Goal: Task Accomplishment & Management: Use online tool/utility

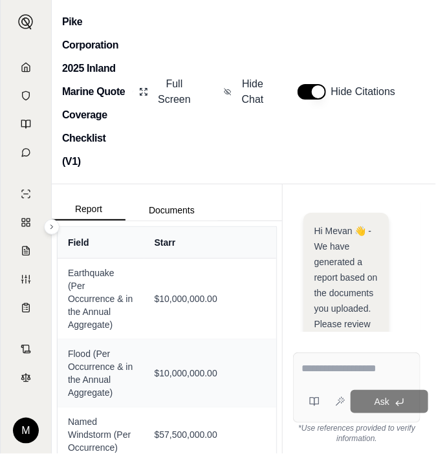
scroll to position [5769, 0]
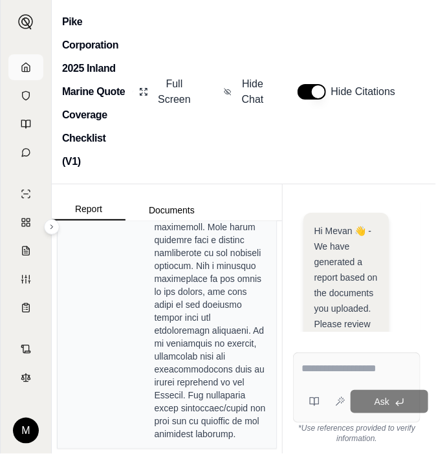
click at [27, 67] on icon at bounding box center [26, 67] width 10 height 10
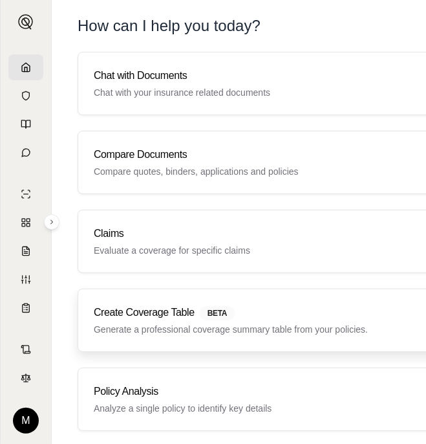
click at [250, 325] on p "Generate a professional coverage summary table from your policies." at bounding box center [289, 329] width 391 height 13
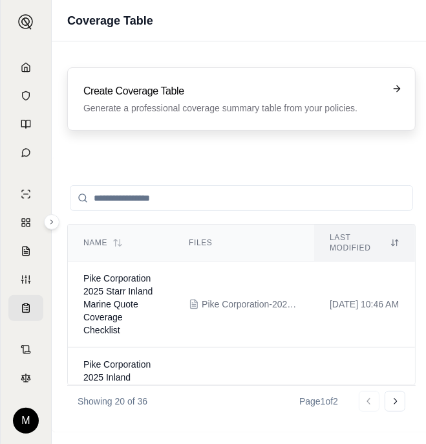
click at [370, 94] on h3 "Create Coverage Table" at bounding box center [232, 91] width 298 height 16
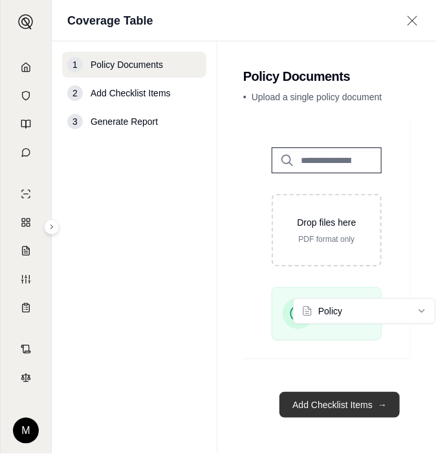
click at [334, 392] on button "Add Checklist Items →" at bounding box center [339, 405] width 120 height 26
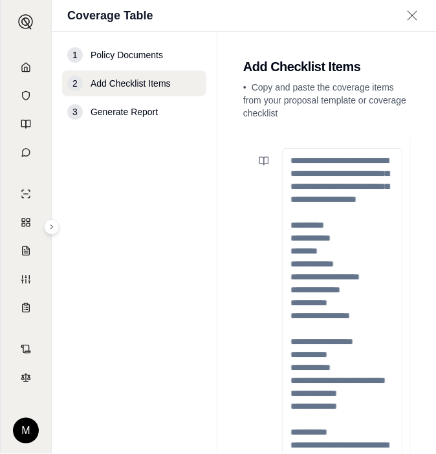
click at [308, 160] on textarea at bounding box center [342, 315] width 120 height 335
paste textarea "**********"
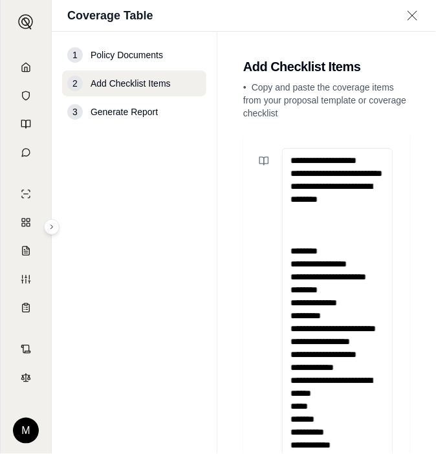
scroll to position [28, 0]
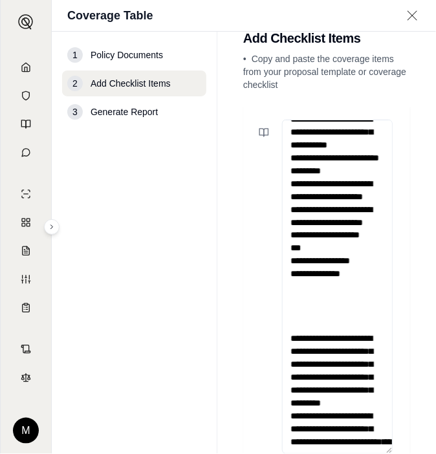
drag, startPoint x: 349, startPoint y: 399, endPoint x: 310, endPoint y: 239, distance: 165.0
click at [310, 239] on textarea at bounding box center [337, 287] width 111 height 335
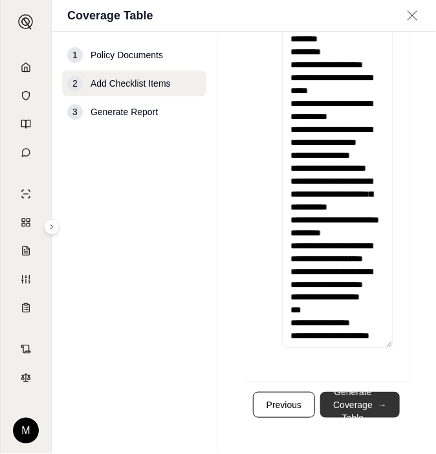
scroll to position [134, 0]
type textarea "**********"
click at [352, 409] on button "Generate Coverage Table →" at bounding box center [360, 405] width 80 height 26
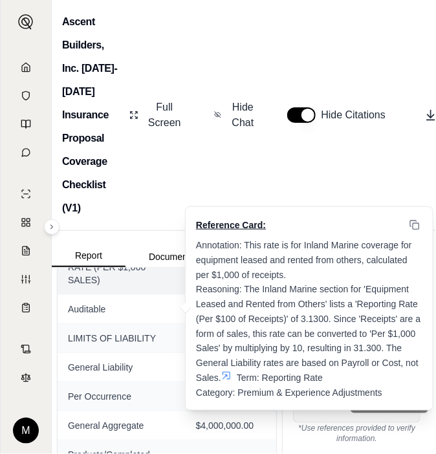
scroll to position [582, 0]
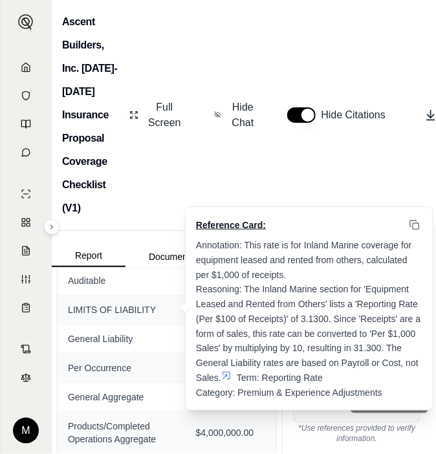
click at [228, 372] on icon at bounding box center [226, 376] width 8 height 8
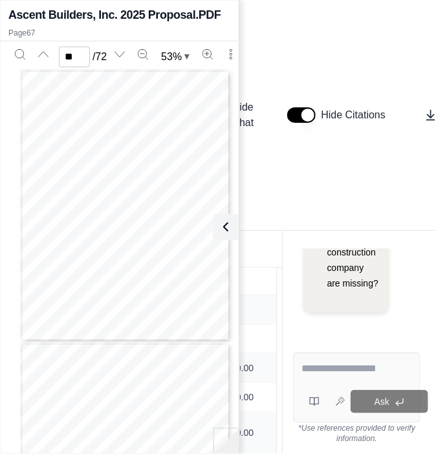
scroll to position [17814, 0]
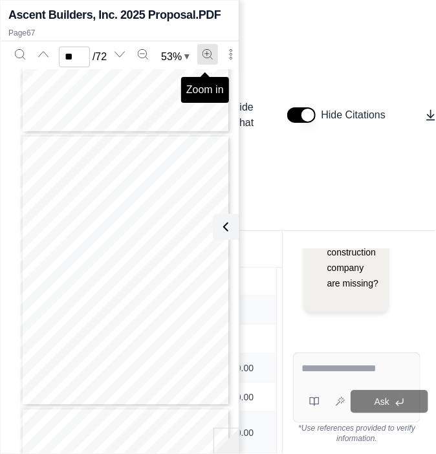
click at [206, 54] on icon "Zoom in" at bounding box center [207, 54] width 10 height 10
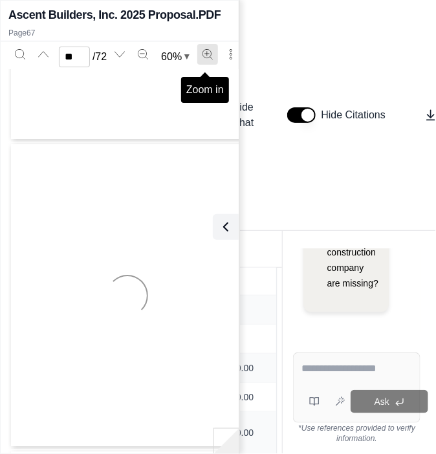
click at [206, 54] on icon "Zoom in" at bounding box center [207, 54] width 10 height 10
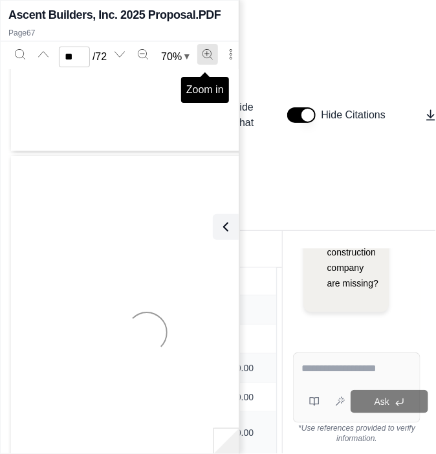
click at [206, 54] on icon "Zoom in" at bounding box center [207, 54] width 10 height 10
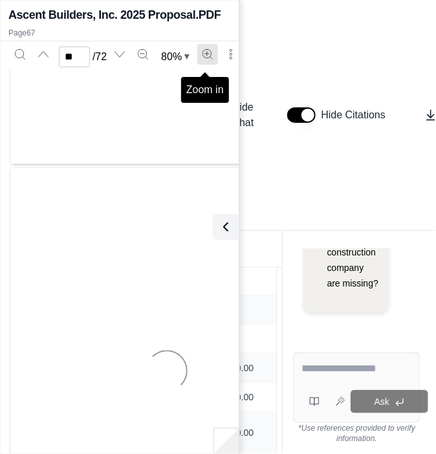
click at [206, 54] on icon "Zoom in" at bounding box center [207, 54] width 10 height 10
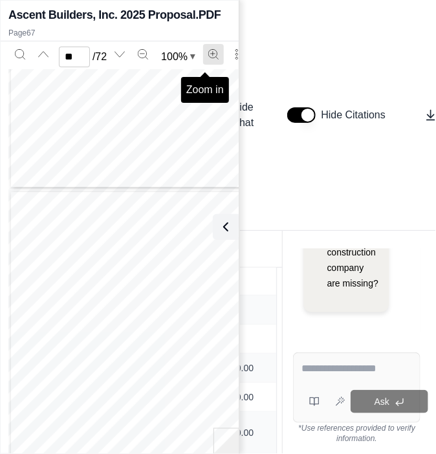
click at [209, 54] on icon "Zoom in" at bounding box center [214, 54] width 10 height 10
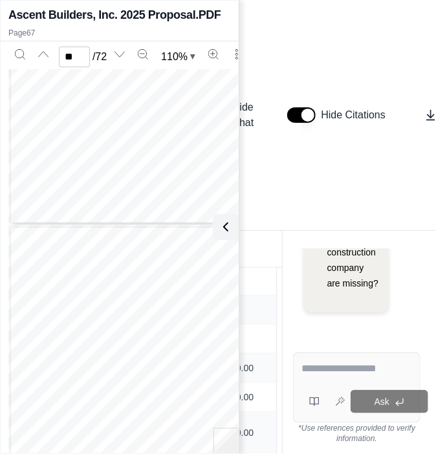
scroll to position [33944, 0]
type input "**"
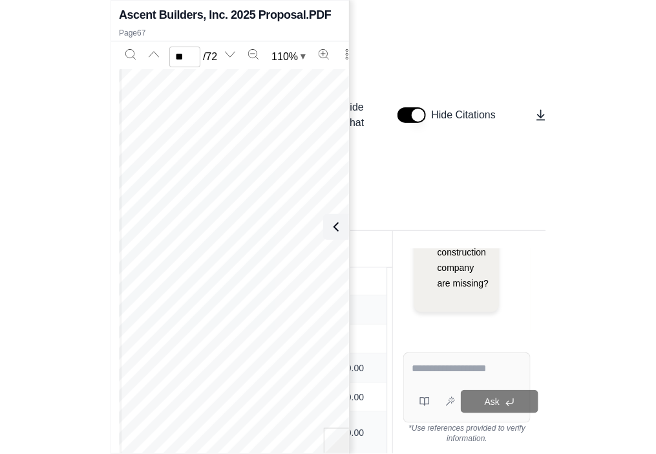
scroll to position [33491, 0]
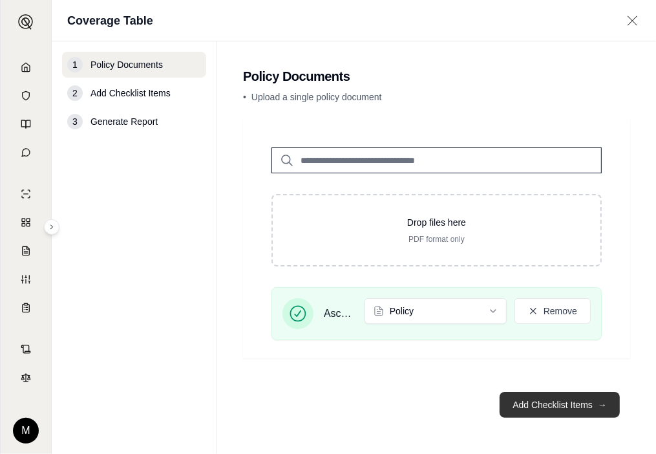
click at [435, 402] on button "Add Checklist Items →" at bounding box center [560, 405] width 120 height 26
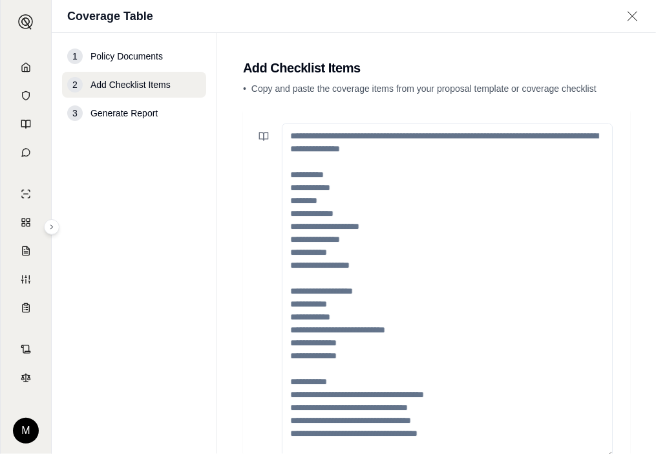
click at [331, 161] on textarea at bounding box center [447, 290] width 331 height 335
paste textarea "**********"
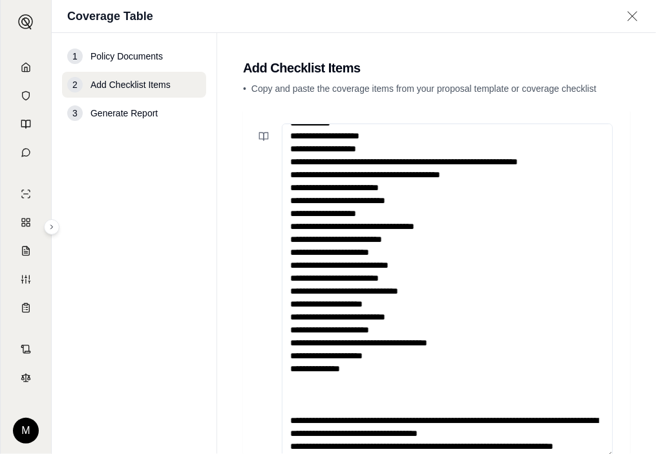
scroll to position [4, 0]
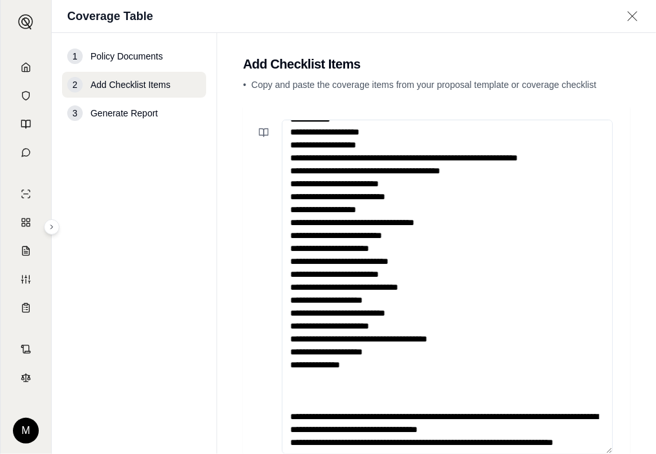
drag, startPoint x: 596, startPoint y: 407, endPoint x: 367, endPoint y: 369, distance: 232.1
click at [367, 369] on textarea at bounding box center [447, 287] width 331 height 335
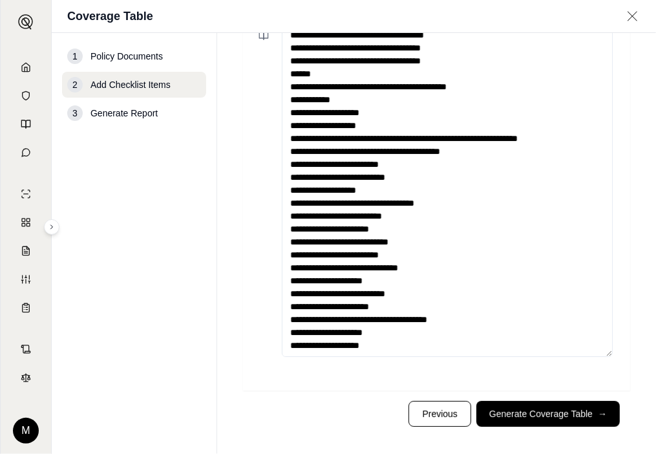
scroll to position [111, 0]
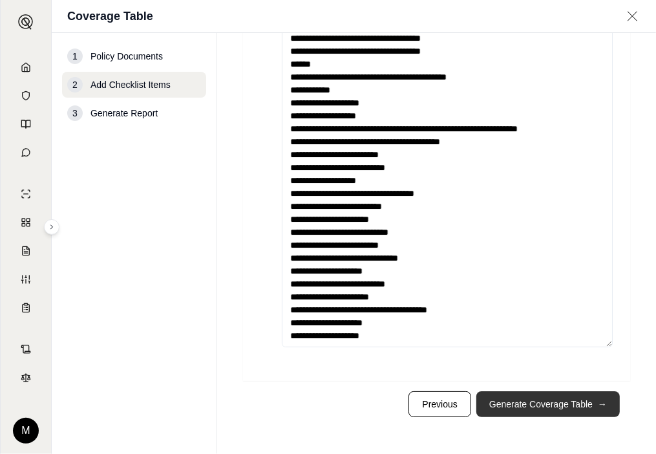
type textarea "**********"
click at [435, 402] on button "Generate Coverage Table →" at bounding box center [549, 404] width 144 height 26
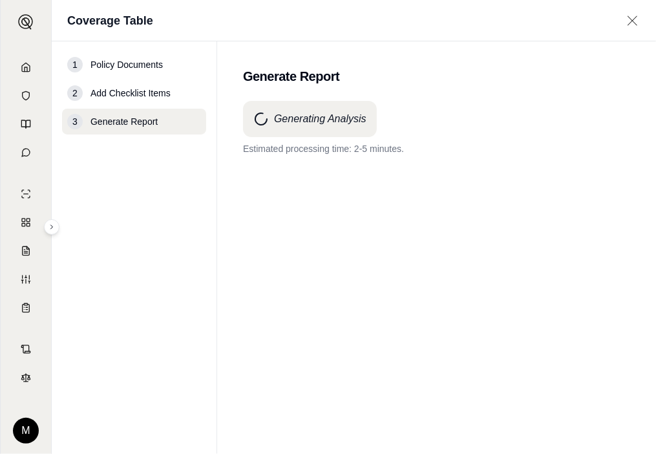
scroll to position [0, 0]
click at [420, 273] on div "Generating Analysis Estimated processing time: 2-5 minutes." at bounding box center [436, 254] width 387 height 306
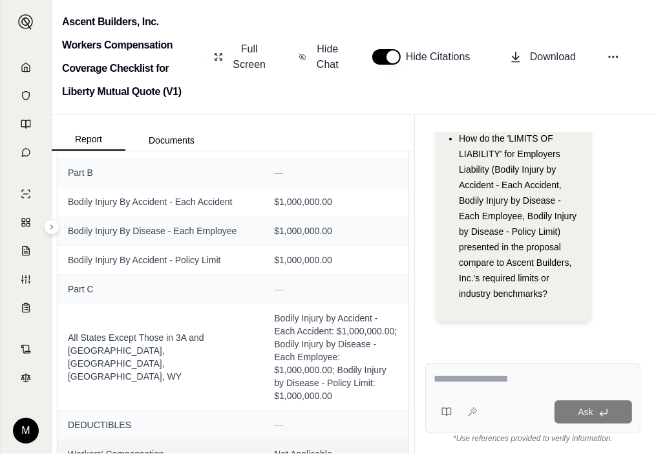
scroll to position [970, 0]
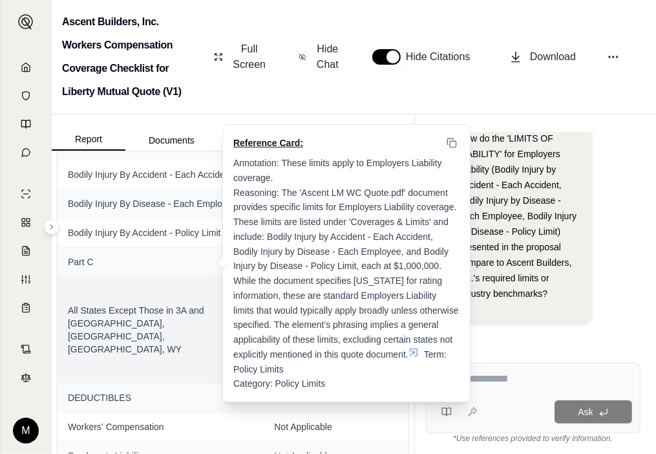
click at [413, 352] on icon at bounding box center [414, 352] width 10 height 10
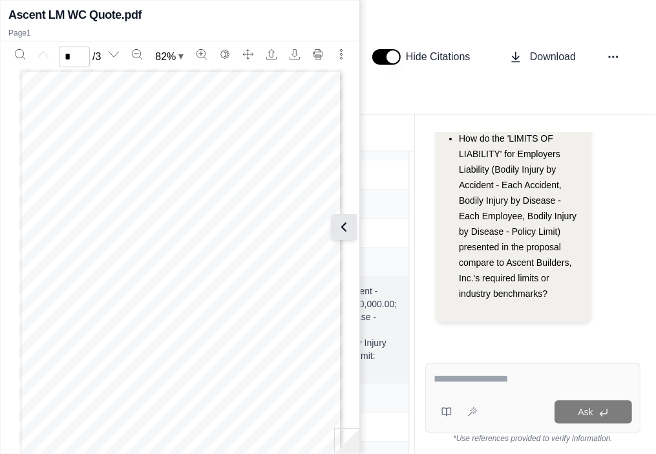
click at [348, 233] on icon at bounding box center [344, 227] width 16 height 16
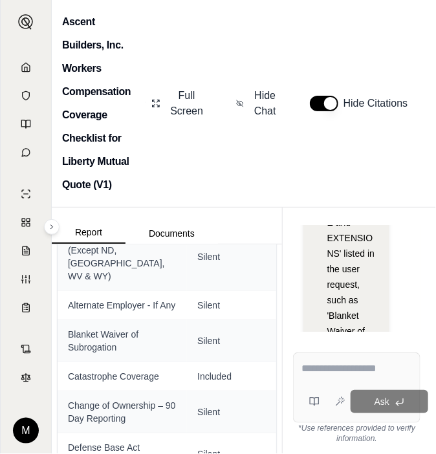
scroll to position [585, 0]
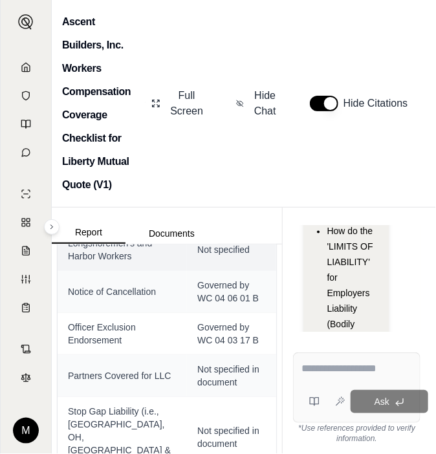
click at [117, 263] on span "Longshoremen's and Harbor Workers" at bounding box center [122, 250] width 109 height 26
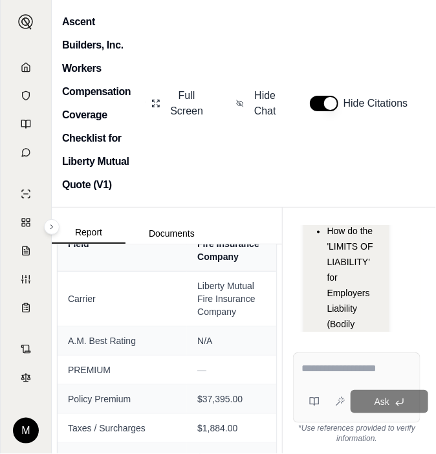
scroll to position [0, 0]
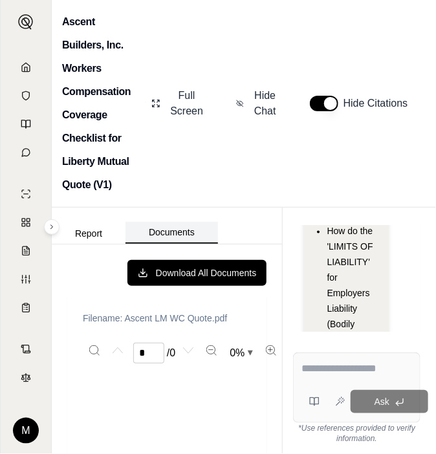
click at [175, 222] on button "Documents" at bounding box center [171, 233] width 92 height 22
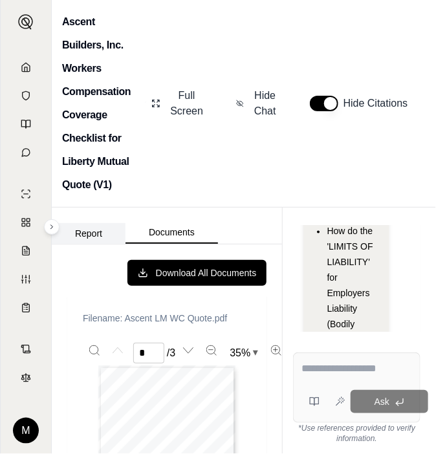
click at [98, 239] on button "Report" at bounding box center [89, 233] width 74 height 21
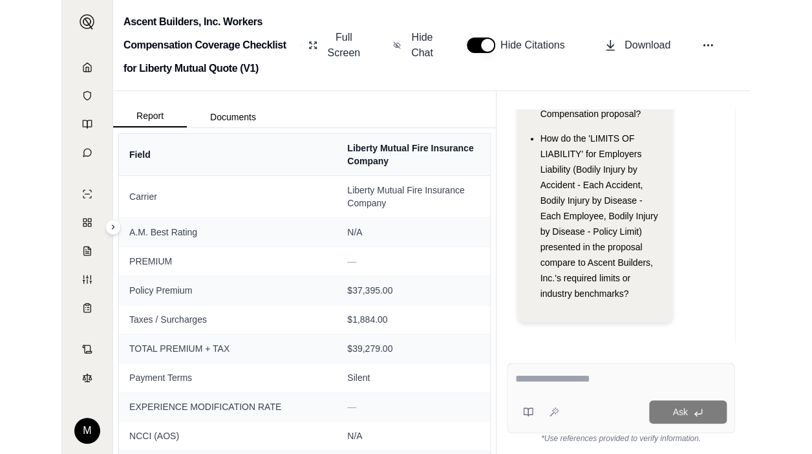
scroll to position [120, 0]
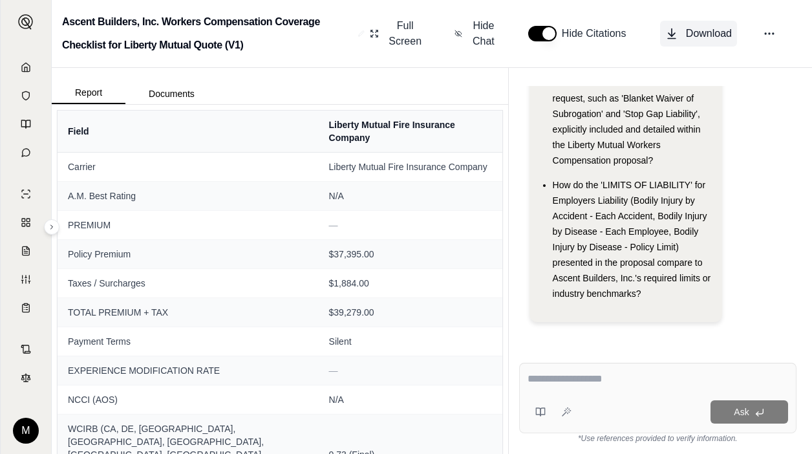
click at [435, 36] on span "Download" at bounding box center [709, 34] width 46 height 16
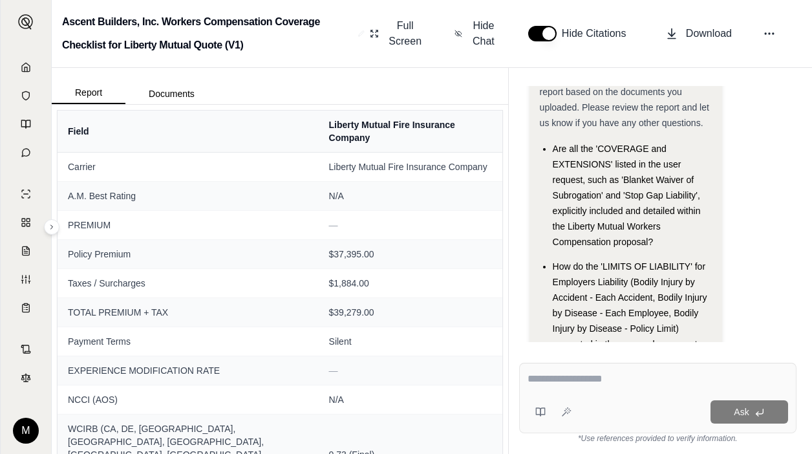
scroll to position [0, 0]
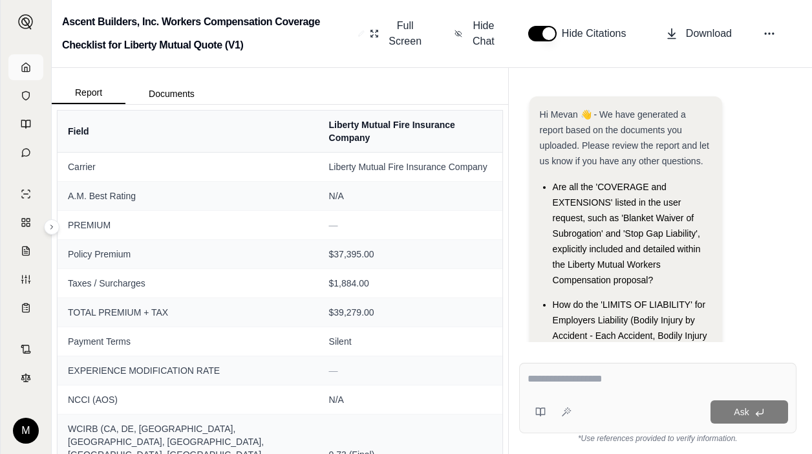
click at [35, 71] on link at bounding box center [25, 67] width 35 height 26
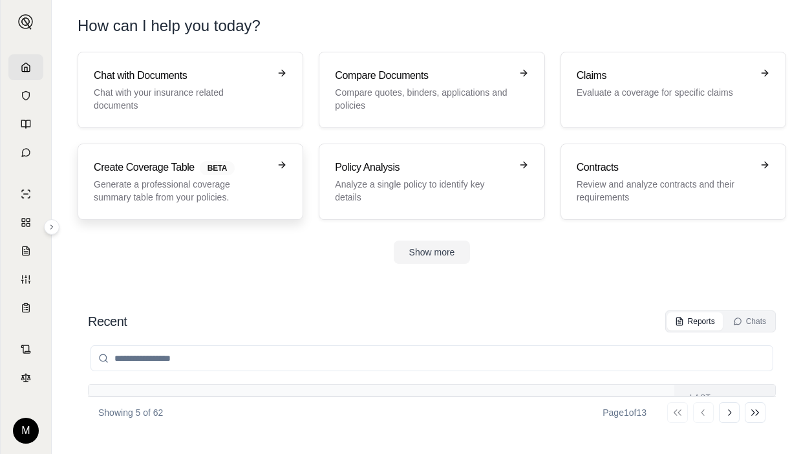
click at [224, 186] on p "Generate a professional coverage summary table from your policies." at bounding box center [181, 191] width 175 height 26
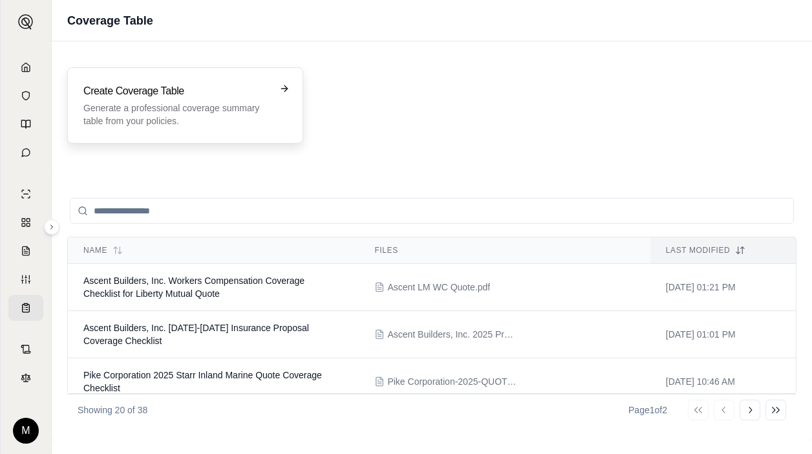
click at [238, 111] on p "Generate a professional coverage summary table from your policies." at bounding box center [176, 115] width 186 height 26
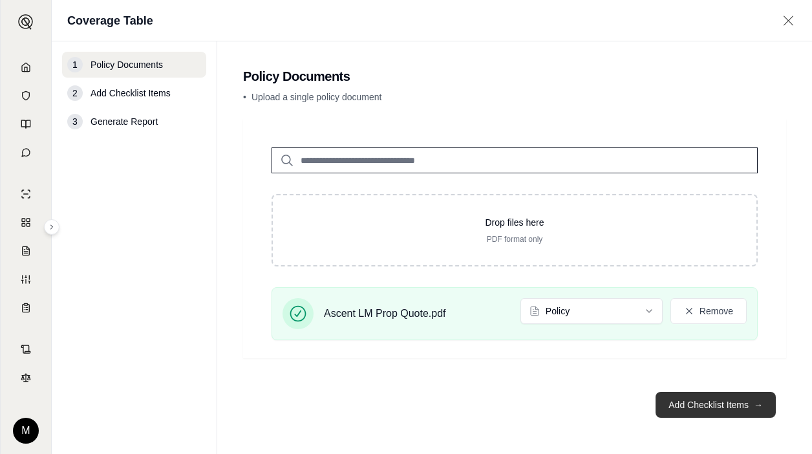
click at [435, 407] on button "Add Checklist Items →" at bounding box center [716, 405] width 120 height 26
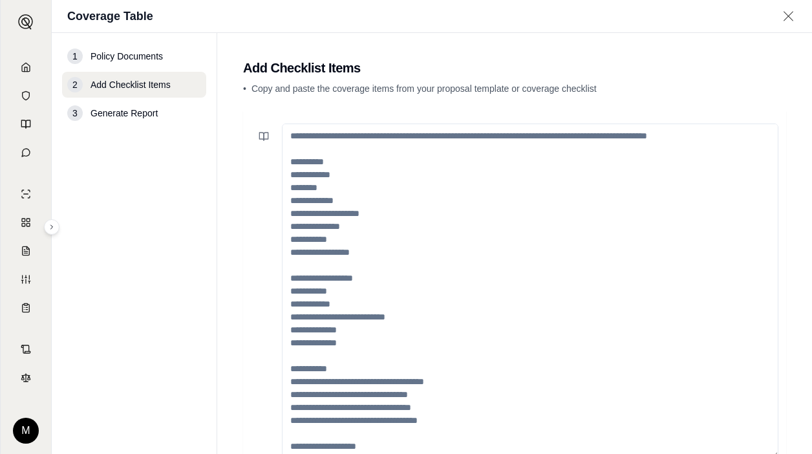
drag, startPoint x: 438, startPoint y: 171, endPoint x: 440, endPoint y: 157, distance: 13.6
click at [435, 171] on textarea at bounding box center [530, 290] width 497 height 335
paste textarea "**********"
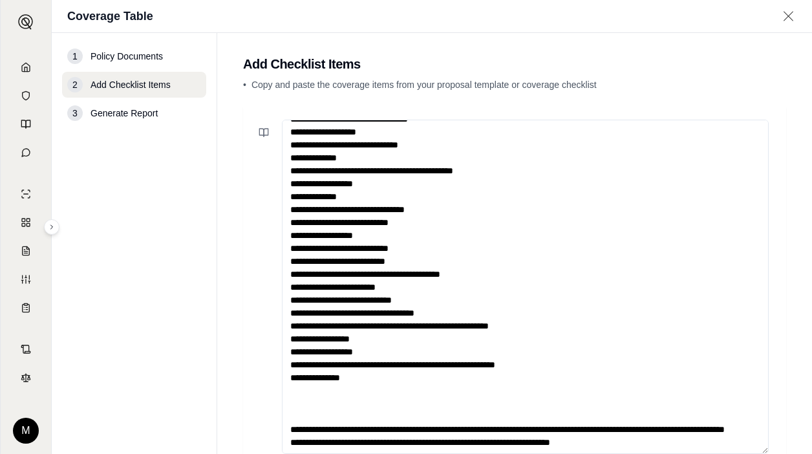
scroll to position [1914, 0]
drag, startPoint x: 614, startPoint y: 419, endPoint x: 294, endPoint y: 367, distance: 323.6
click at [294, 367] on textarea at bounding box center [525, 287] width 487 height 335
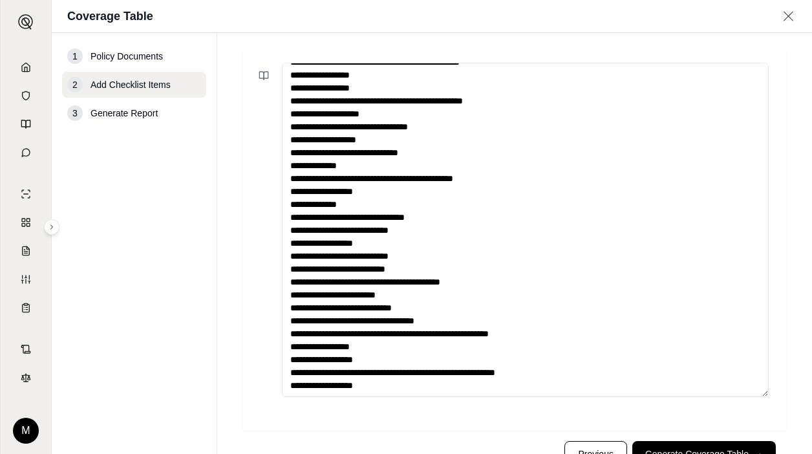
scroll to position [111, 0]
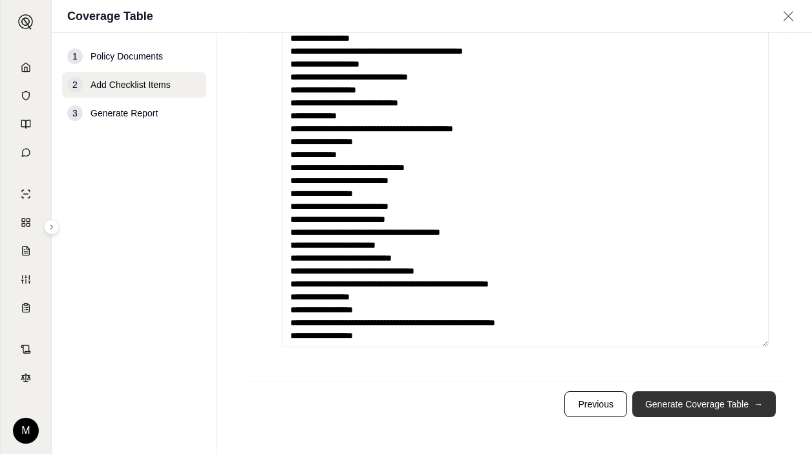
type textarea "**********"
click at [435, 404] on button "Generate Coverage Table →" at bounding box center [704, 404] width 144 height 26
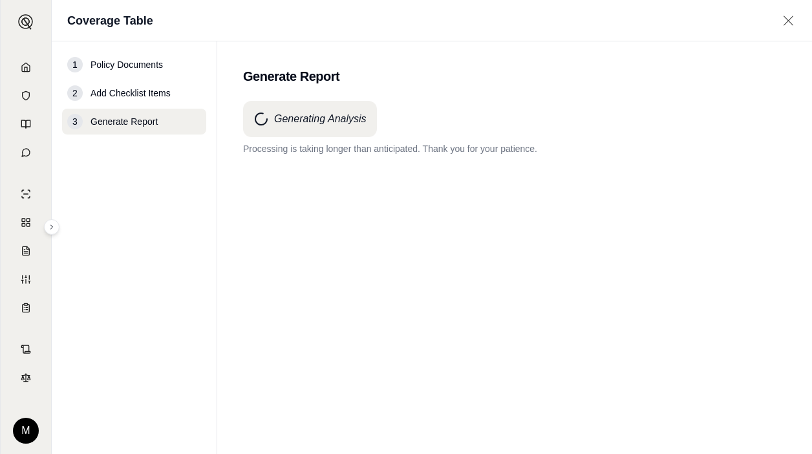
click at [420, 277] on div "Generating Analysis Processing is taking longer than anticipated. Thank you for…" at bounding box center [514, 254] width 543 height 306
click at [435, 208] on div "Generating Analysis Processing is taking longer than anticipated. Thank you for…" at bounding box center [514, 254] width 543 height 306
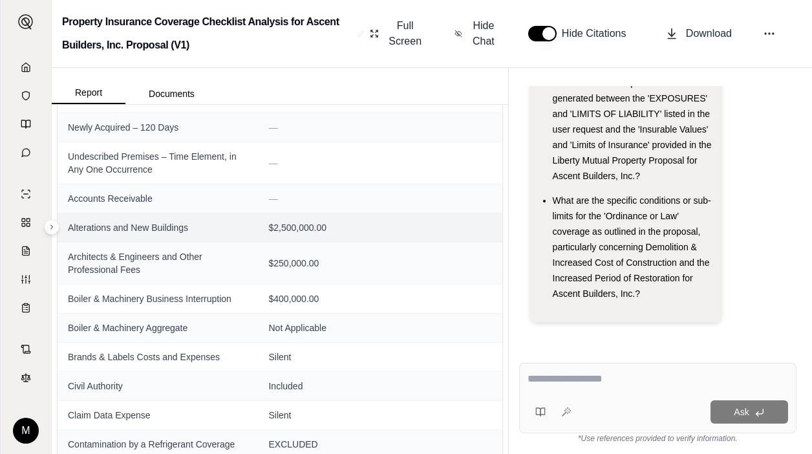
scroll to position [1034, 0]
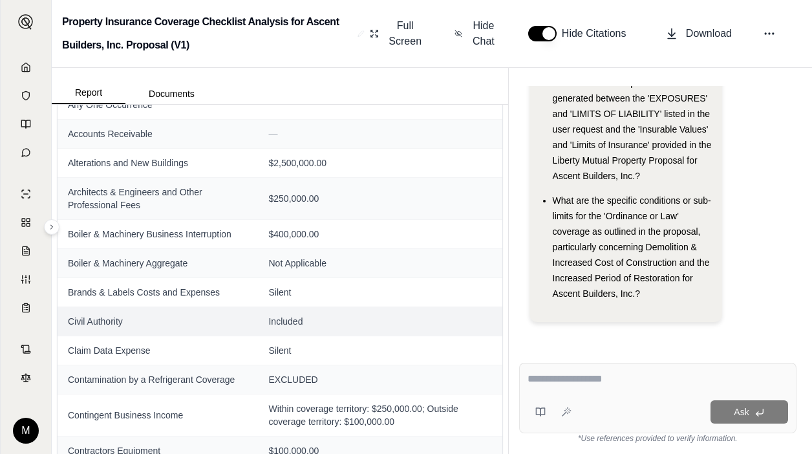
drag, startPoint x: 49, startPoint y: 328, endPoint x: 76, endPoint y: 324, distance: 27.5
click at [49, 328] on div "M" at bounding box center [26, 249] width 50 height 410
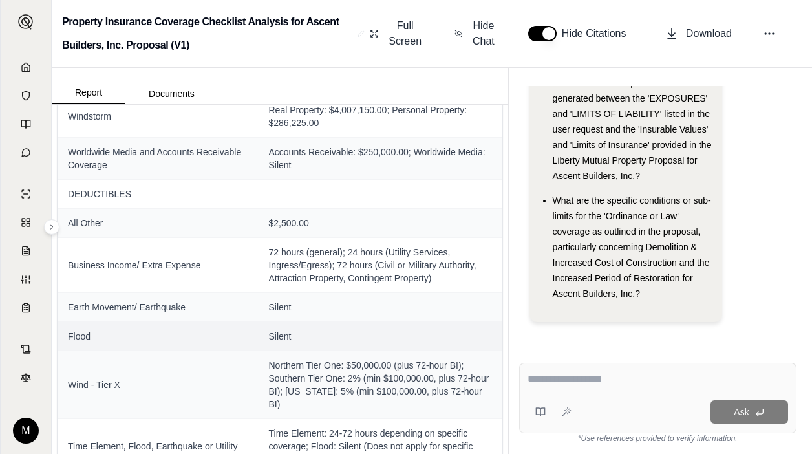
scroll to position [3362, 0]
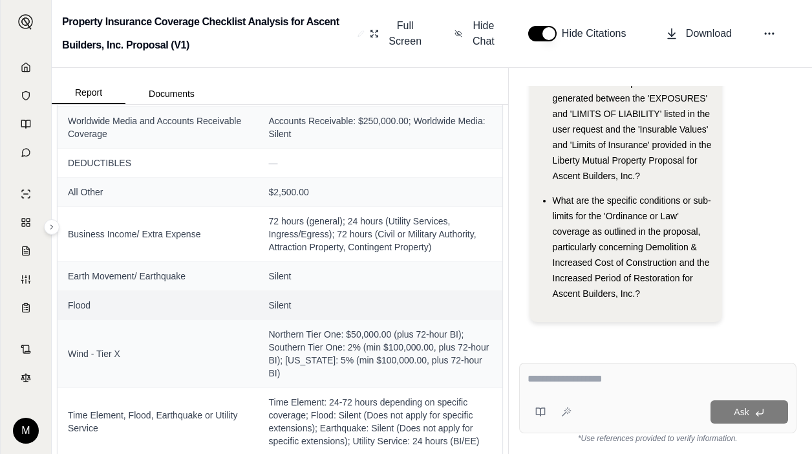
click at [224, 312] on span "Flood" at bounding box center [158, 305] width 180 height 13
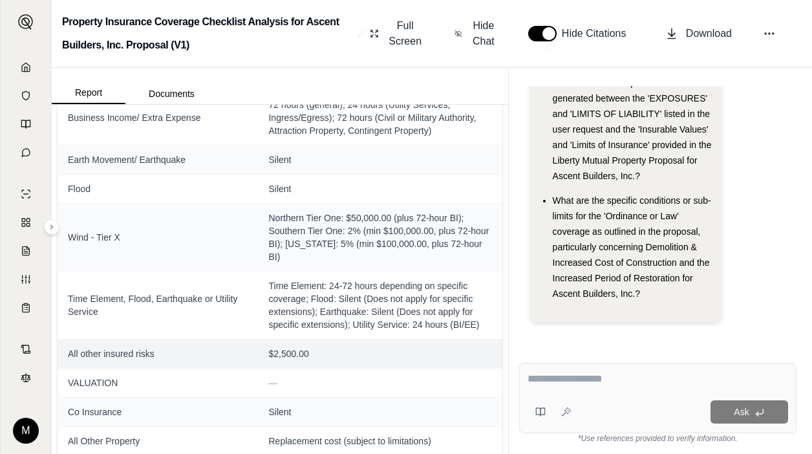
scroll to position [3556, 0]
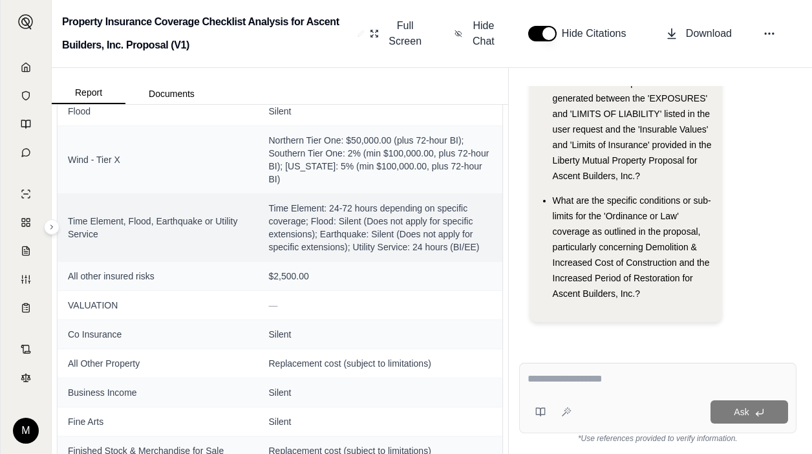
drag, startPoint x: 205, startPoint y: 231, endPoint x: 235, endPoint y: 226, distance: 30.8
click at [207, 231] on span "Time Element, Flood, Earthquake or Utility Service" at bounding box center [158, 228] width 180 height 26
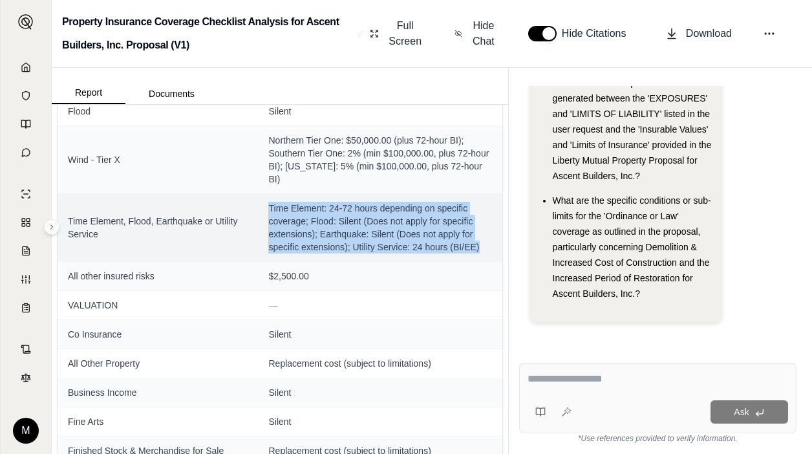
drag, startPoint x: 488, startPoint y: 257, endPoint x: 212, endPoint y: 260, distance: 275.5
click at [212, 260] on tr "Time Element, Flood, Earthquake or Utility Service Time Element: 24-72 hours de…" at bounding box center [280, 227] width 445 height 68
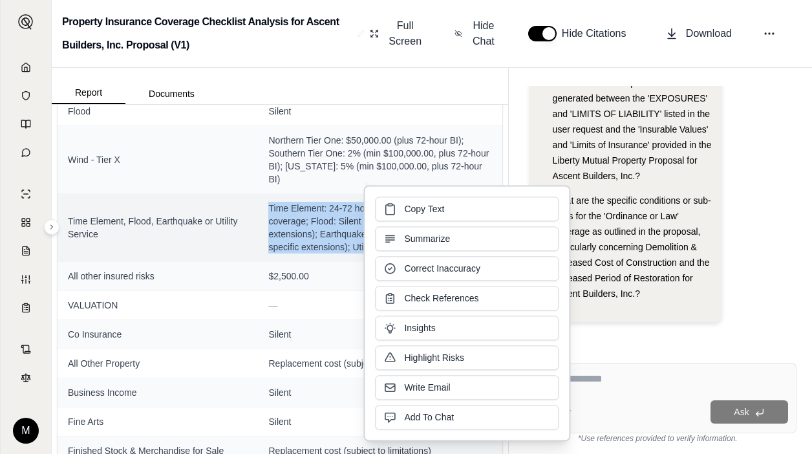
drag, startPoint x: 418, startPoint y: 246, endPoint x: 313, endPoint y: 228, distance: 106.9
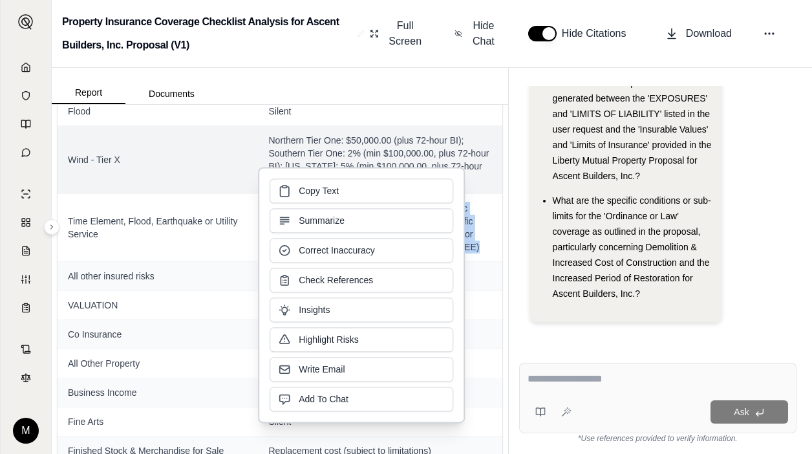
drag, startPoint x: 313, startPoint y: 228, endPoint x: 298, endPoint y: 190, distance: 40.9
click at [298, 190] on button "Copy Text" at bounding box center [362, 190] width 184 height 25
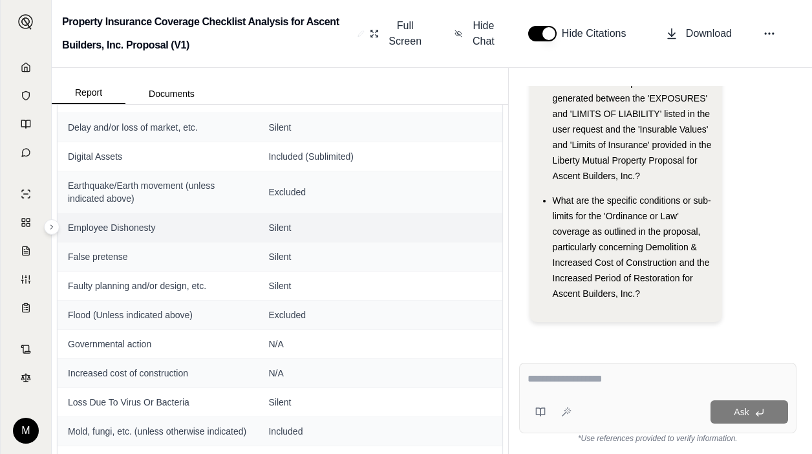
scroll to position [4461, 0]
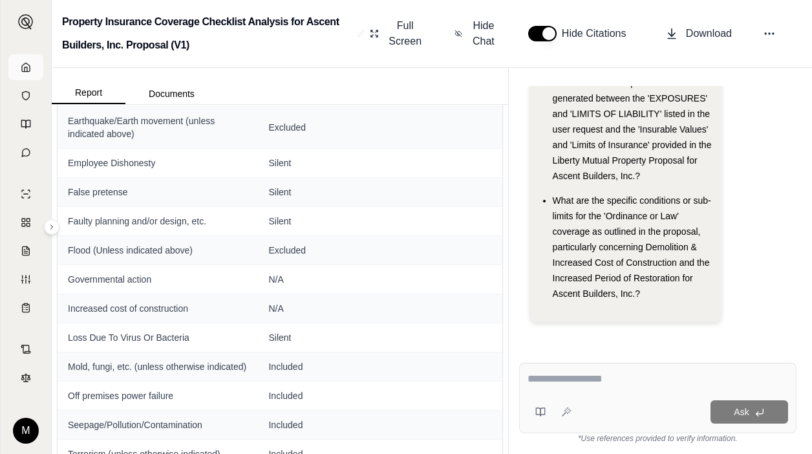
click at [23, 68] on icon at bounding box center [26, 67] width 10 height 10
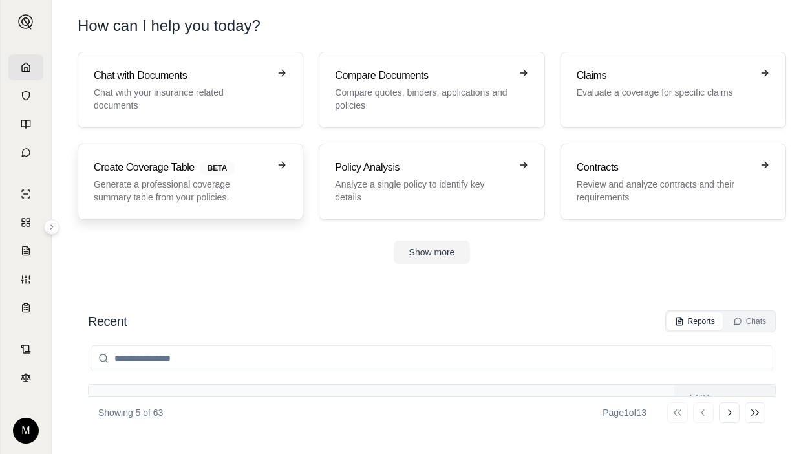
click at [212, 160] on h3 "Create Coverage Table BETA" at bounding box center [181, 168] width 175 height 16
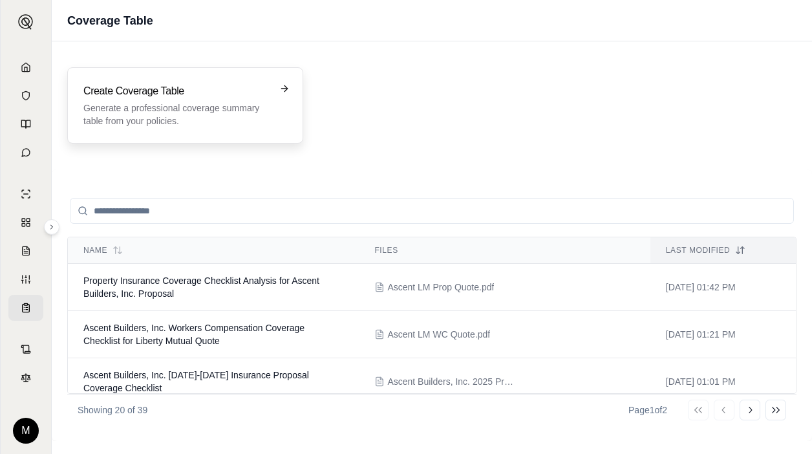
click at [248, 124] on p "Generate a professional coverage summary table from your policies." at bounding box center [176, 115] width 186 height 26
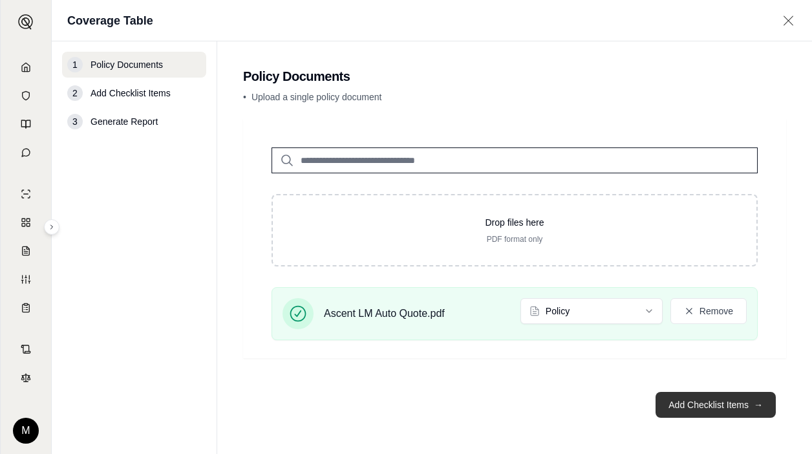
click at [435, 398] on button "Add Checklist Items →" at bounding box center [716, 405] width 120 height 26
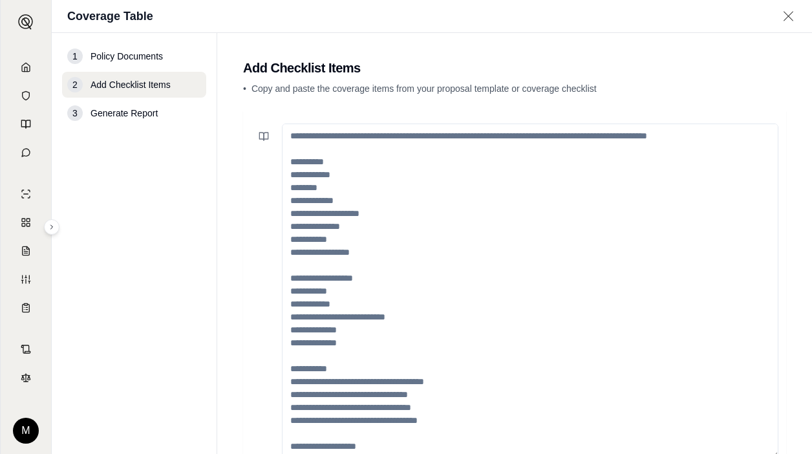
click at [338, 173] on textarea at bounding box center [530, 290] width 497 height 335
paste textarea "**********"
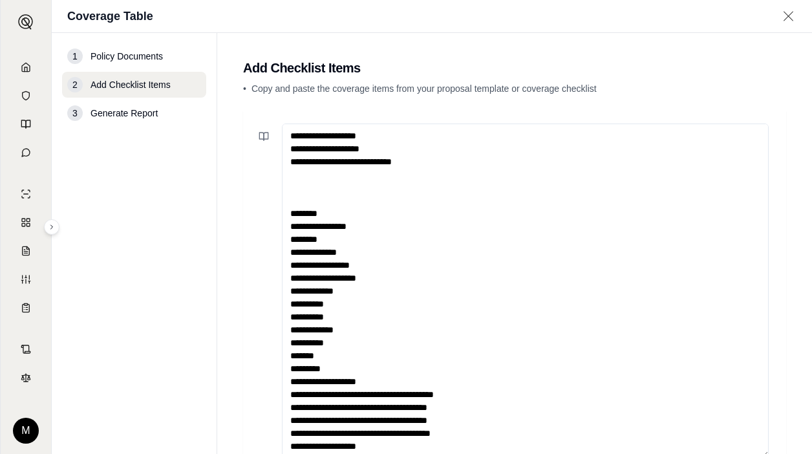
scroll to position [4, 0]
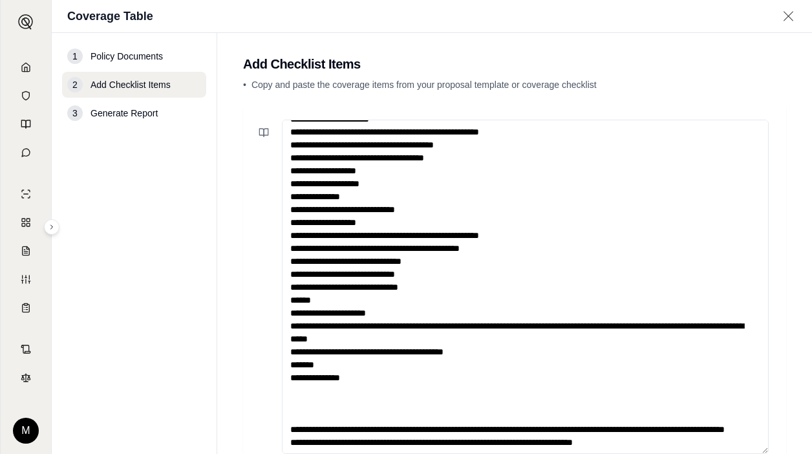
drag, startPoint x: 617, startPoint y: 344, endPoint x: 264, endPoint y: 286, distance: 358.4
click at [264, 286] on div at bounding box center [515, 287] width 528 height 335
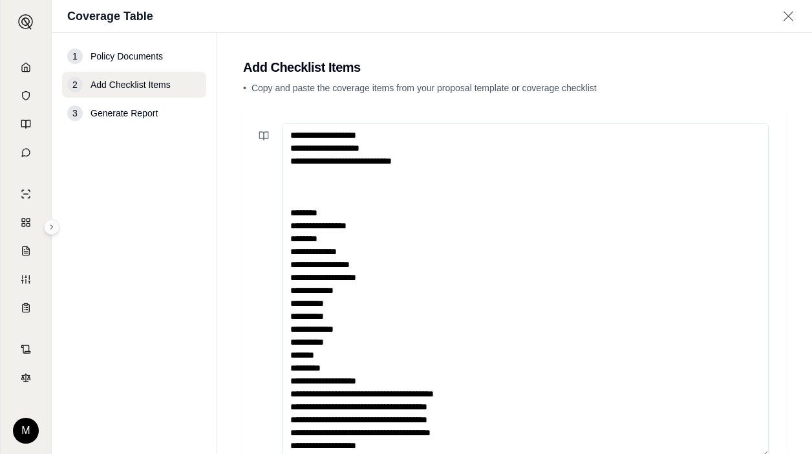
scroll to position [0, 0]
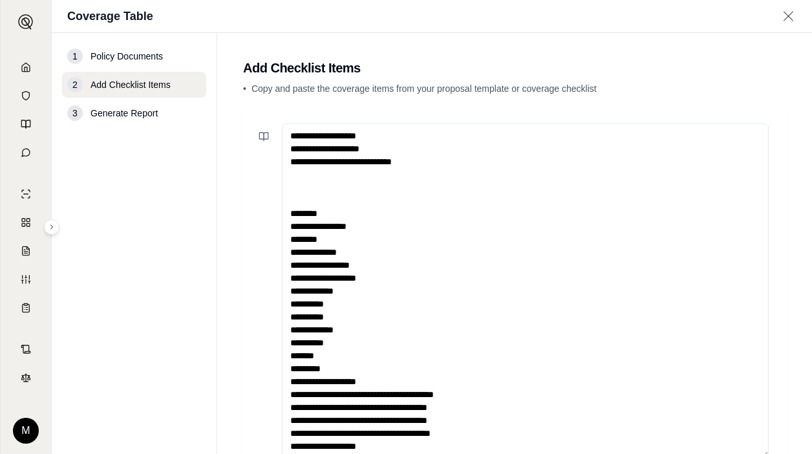
drag, startPoint x: 459, startPoint y: 167, endPoint x: 215, endPoint y: 120, distance: 249.0
click at [215, 120] on div "1 Policy Documents 2 Add Checklist Items 3 Generate Report Add Checklist Items …" at bounding box center [432, 243] width 760 height 421
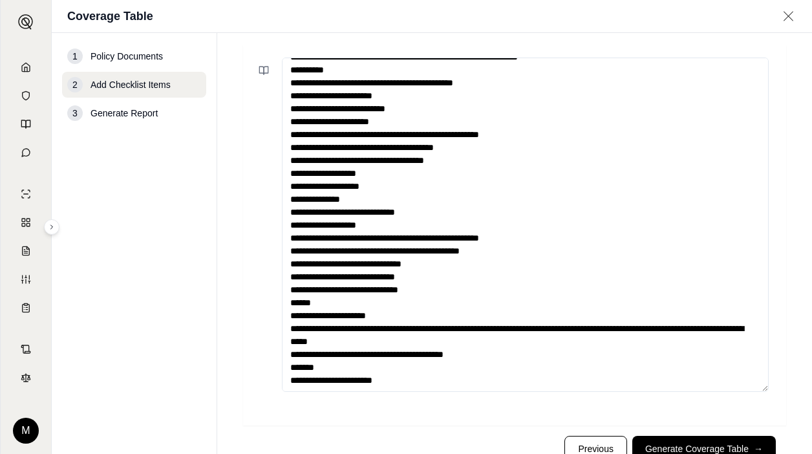
scroll to position [111, 0]
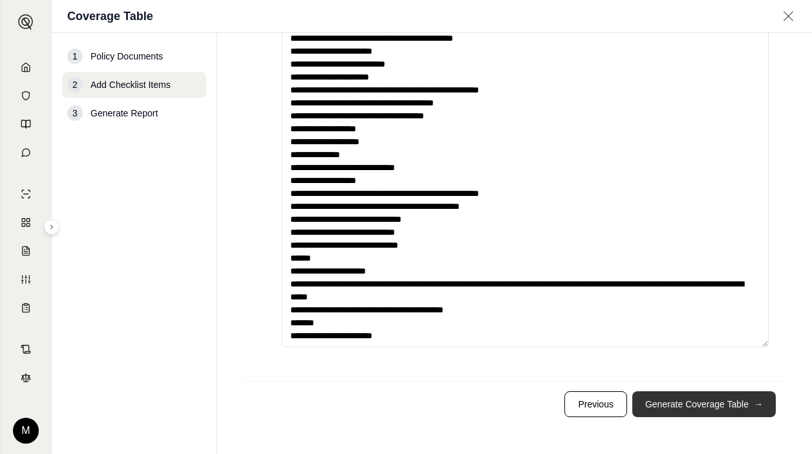
type textarea "**********"
click at [435, 400] on button "Generate Coverage Table →" at bounding box center [704, 404] width 144 height 26
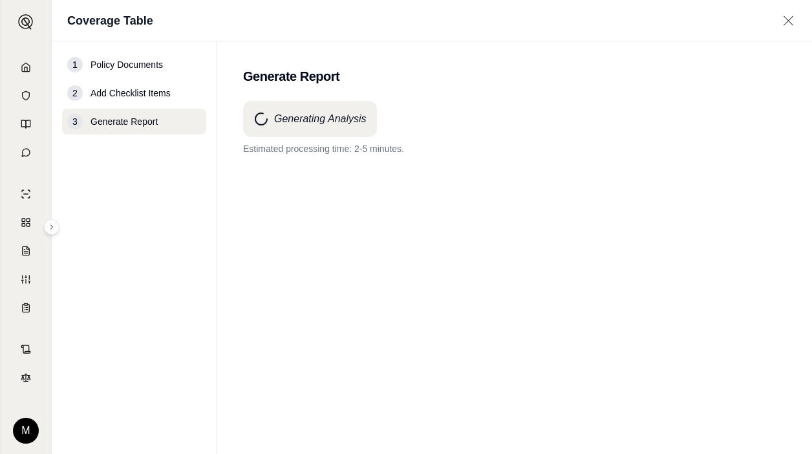
scroll to position [0, 0]
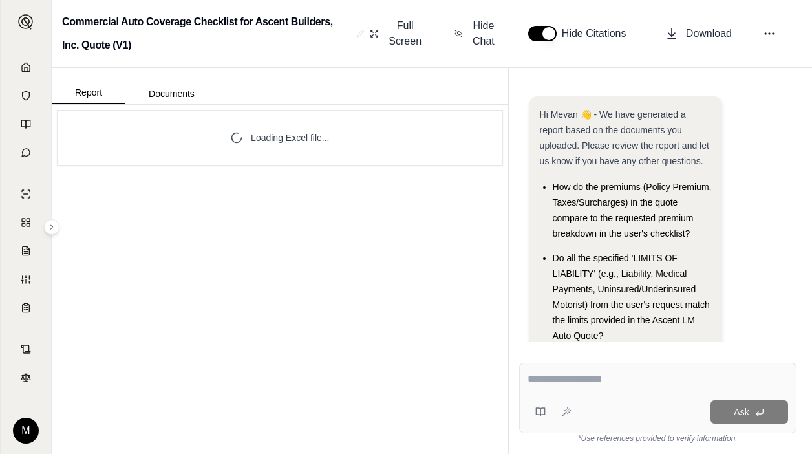
scroll to position [42, 0]
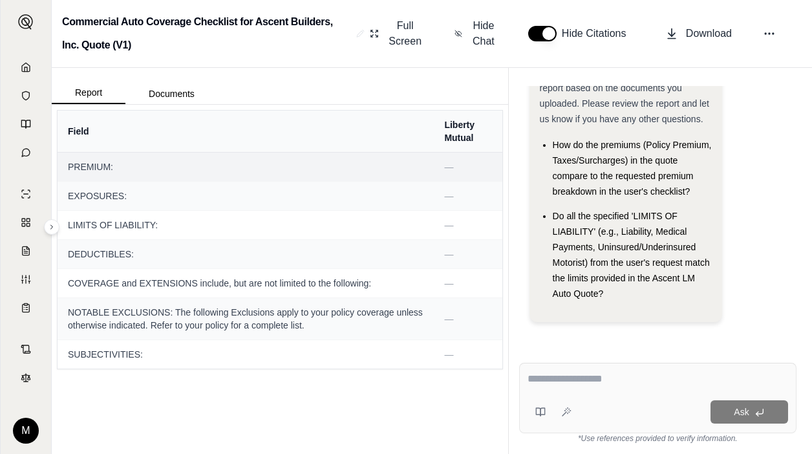
click at [335, 162] on span "PREMIUM:" at bounding box center [246, 166] width 356 height 13
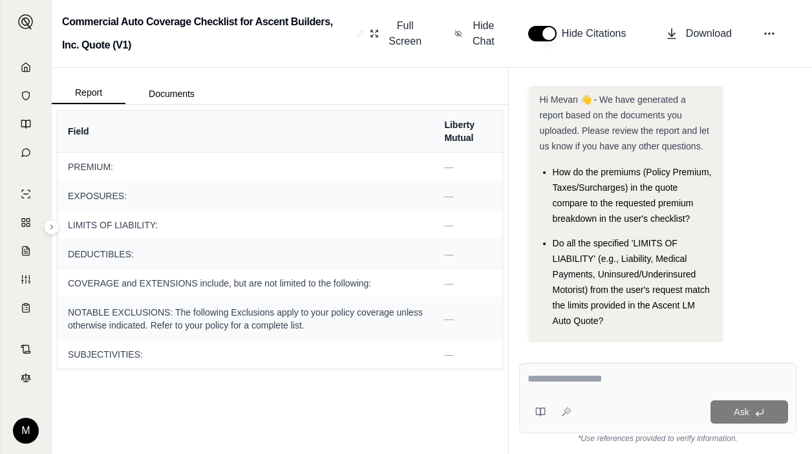
scroll to position [0, 0]
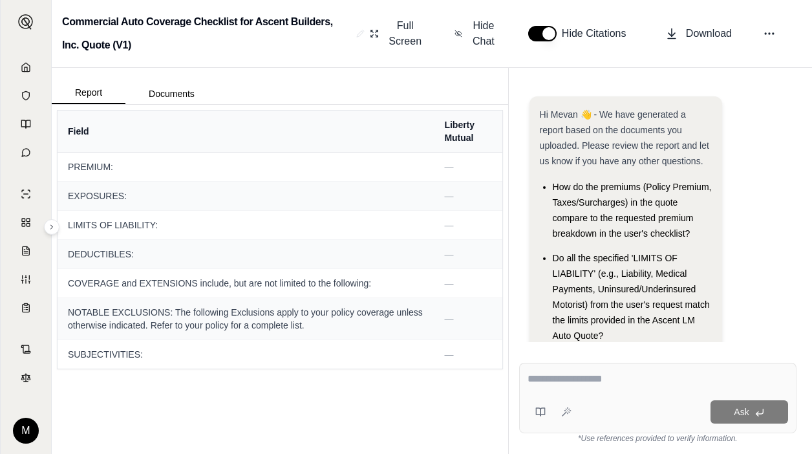
click at [435, 202] on span "How do the premiums (Policy Premium, Taxes/Surcharges) in the quote compare to …" at bounding box center [632, 210] width 159 height 57
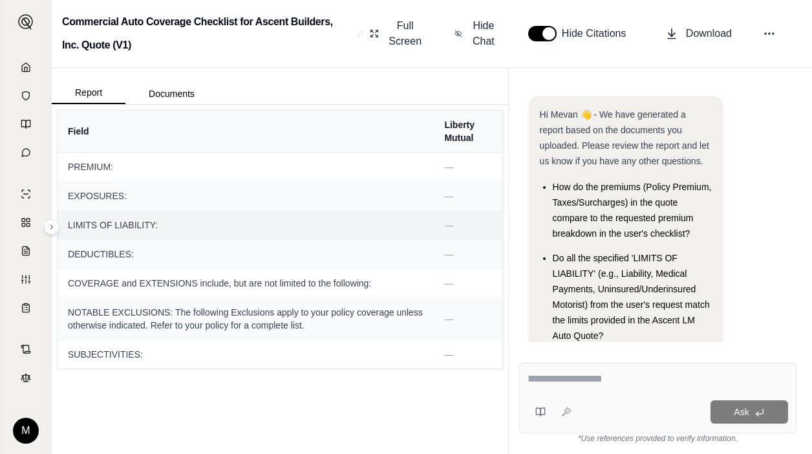
click at [380, 212] on td "LIMITS OF LIABILITY:" at bounding box center [246, 225] width 376 height 29
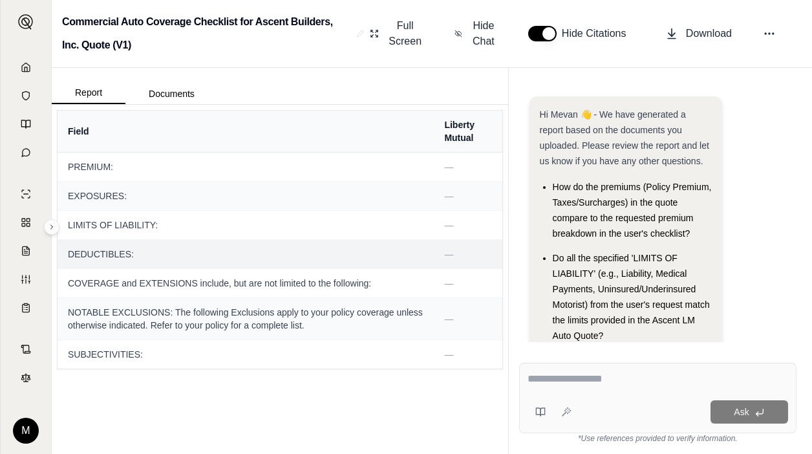
drag, startPoint x: 230, startPoint y: 250, endPoint x: 235, endPoint y: 241, distance: 10.8
click at [233, 240] on td "DEDUCTIBLES:" at bounding box center [246, 254] width 376 height 29
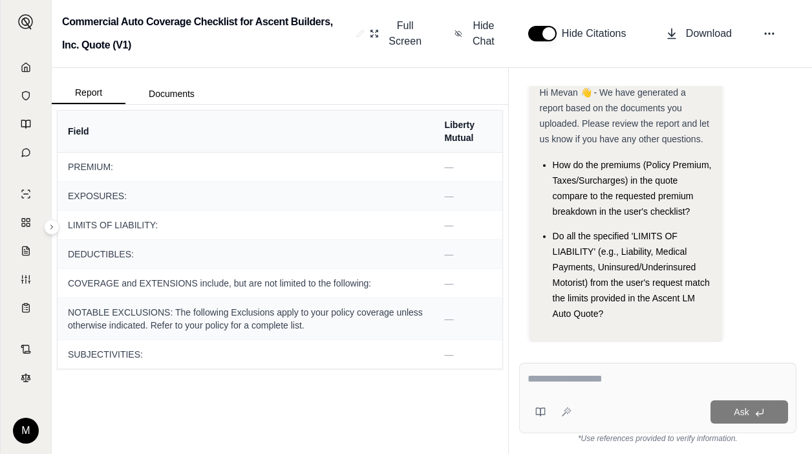
scroll to position [42, 0]
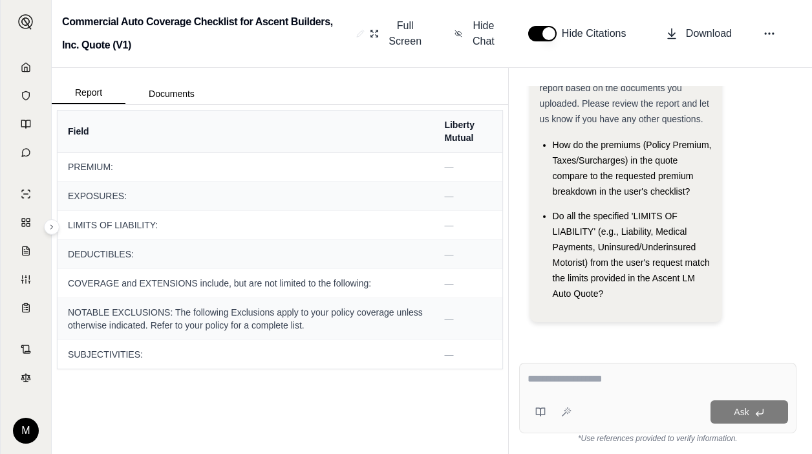
drag, startPoint x: 605, startPoint y: 361, endPoint x: 609, endPoint y: 355, distance: 7.9
click at [435, 360] on div "Ask *Use references provided to verify information." at bounding box center [658, 403] width 298 height 102
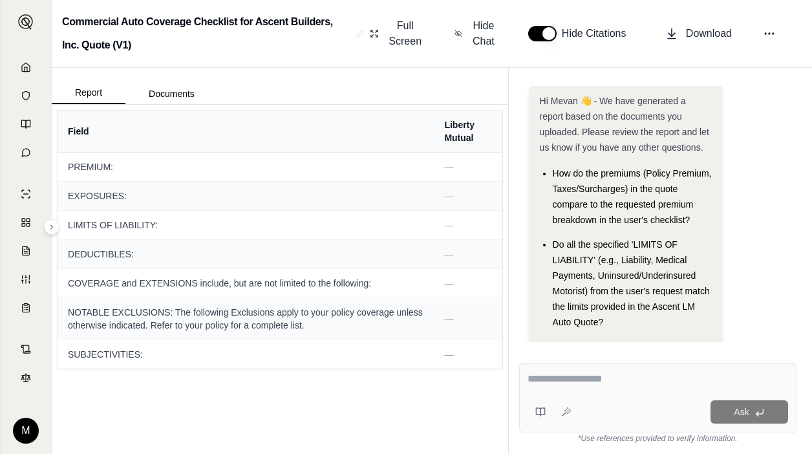
scroll to position [0, 0]
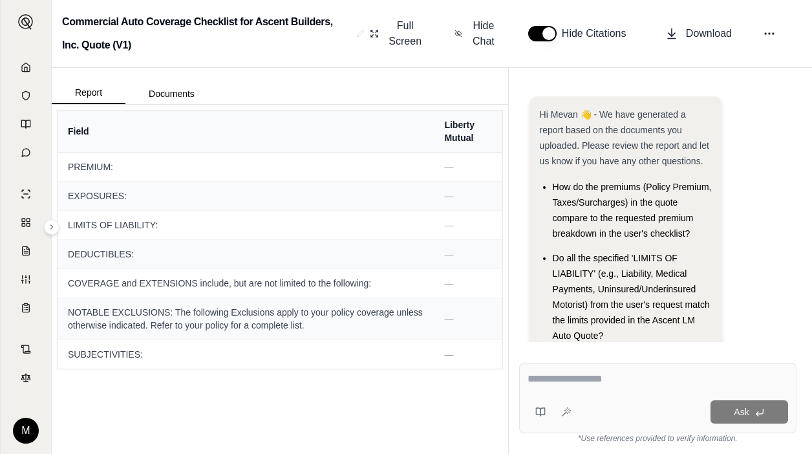
click at [435, 239] on li "How do the premiums (Policy Premium, Taxes/Surcharges) in the quote compare to …" at bounding box center [632, 210] width 159 height 62
click at [24, 65] on icon at bounding box center [26, 67] width 10 height 10
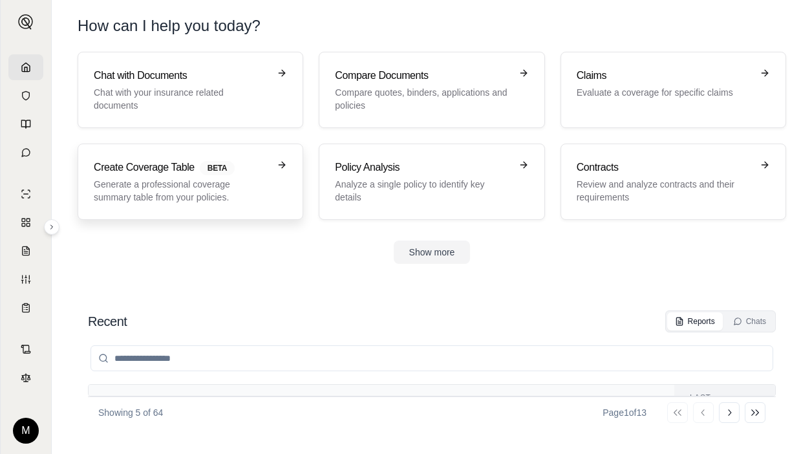
click at [192, 166] on h3 "Create Coverage Table BETA" at bounding box center [181, 168] width 175 height 16
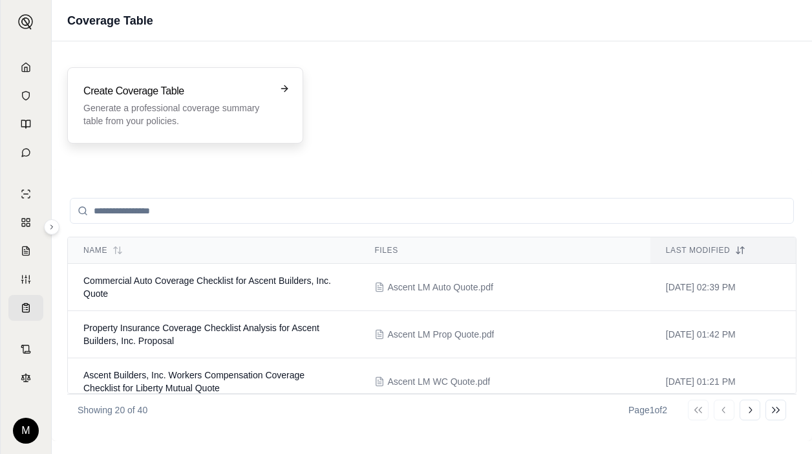
click at [247, 114] on p "Generate a professional coverage summary table from your policies." at bounding box center [176, 115] width 186 height 26
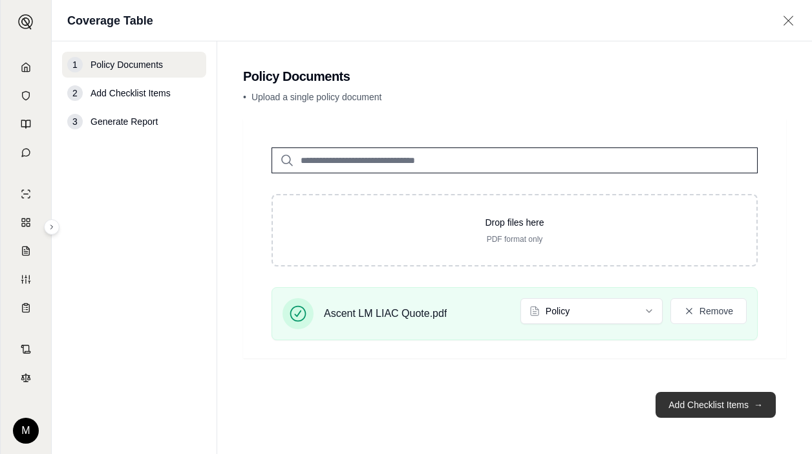
click at [435, 410] on button "Add Checklist Items →" at bounding box center [716, 405] width 120 height 26
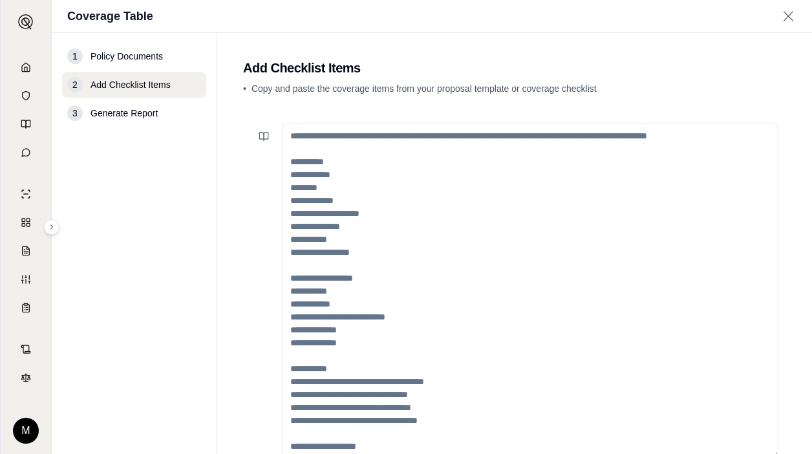
click at [341, 137] on textarea at bounding box center [530, 290] width 497 height 335
paste textarea "**********"
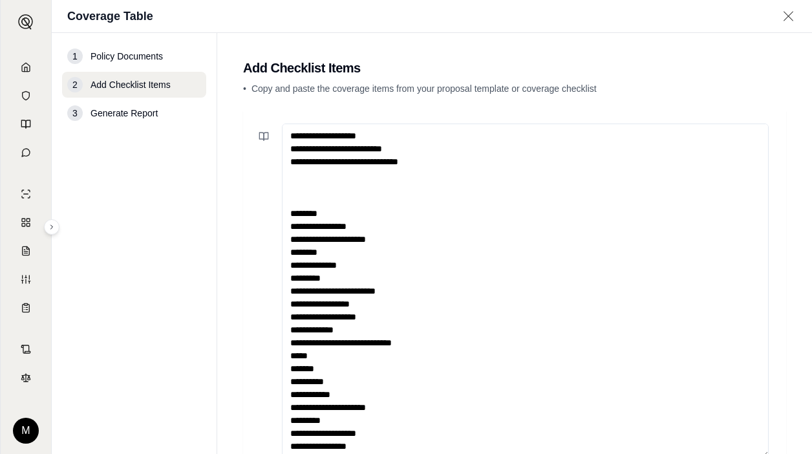
scroll to position [4, 0]
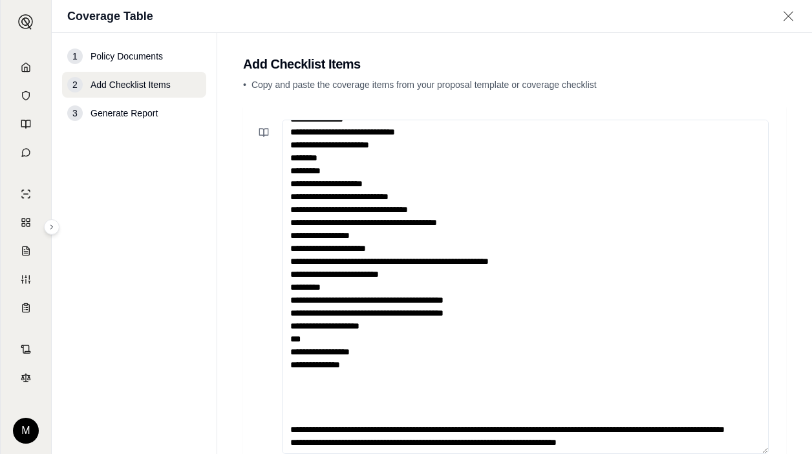
drag, startPoint x: 615, startPoint y: 403, endPoint x: 305, endPoint y: 325, distance: 319.6
click at [305, 325] on textarea at bounding box center [525, 287] width 487 height 335
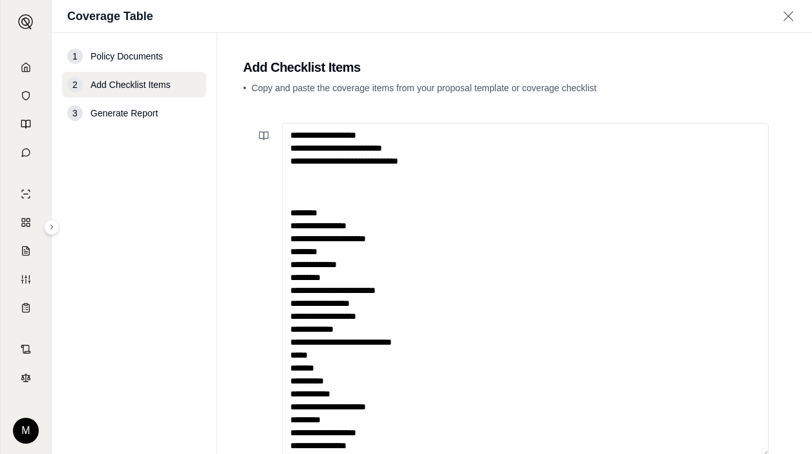
scroll to position [0, 0]
drag, startPoint x: 458, startPoint y: 171, endPoint x: 212, endPoint y: 125, distance: 249.9
click at [233, 113] on main "Add Checklist Items • Copy and paste the coverage items from your proposal temp…" at bounding box center [514, 243] width 595 height 421
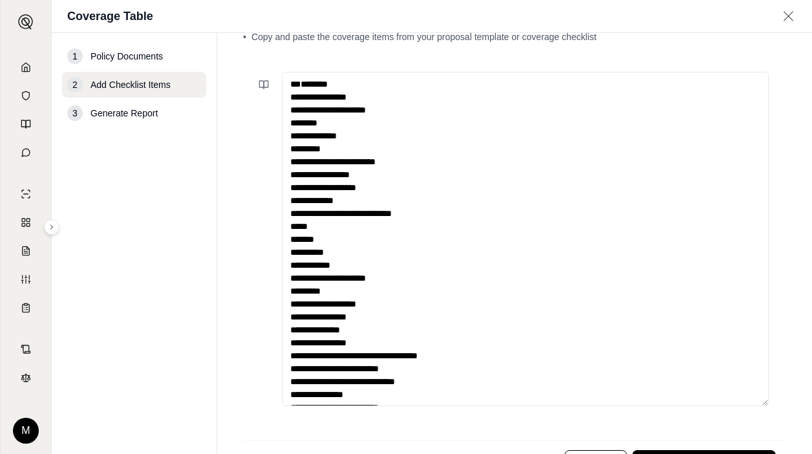
scroll to position [111, 0]
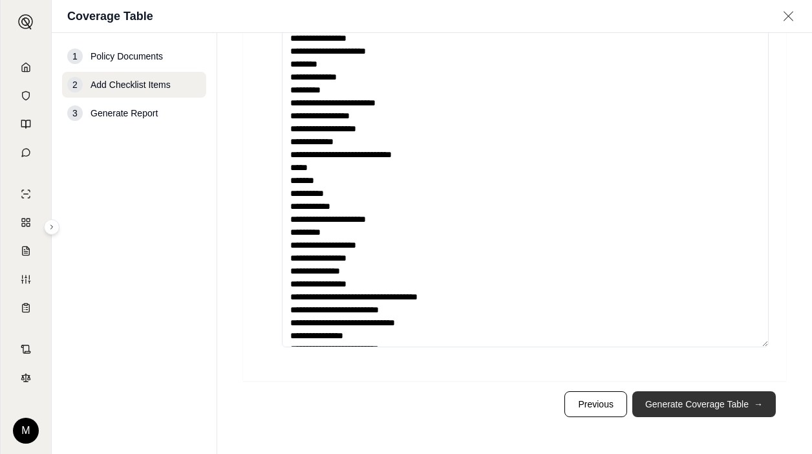
type textarea "**********"
click at [435, 411] on button "Generate Coverage Table →" at bounding box center [704, 404] width 144 height 26
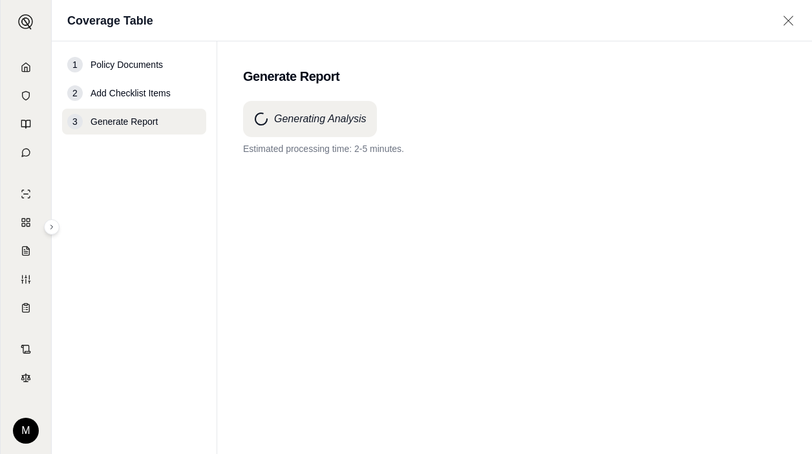
drag, startPoint x: 250, startPoint y: 201, endPoint x: 250, endPoint y: 190, distance: 11.0
click at [250, 201] on div "Generating Analysis Estimated processing time: 2-5 minutes." at bounding box center [514, 254] width 543 height 306
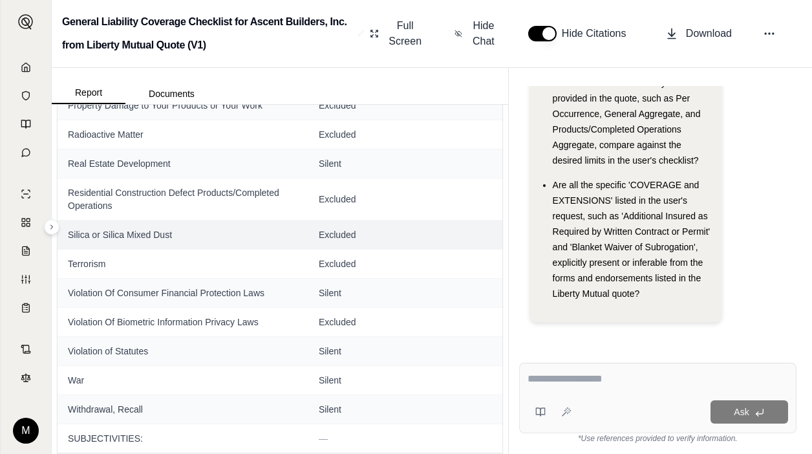
scroll to position [3553, 0]
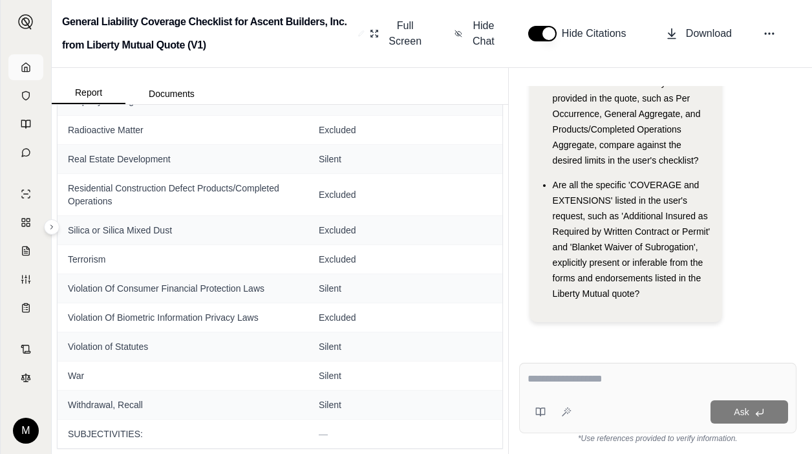
click at [23, 67] on icon at bounding box center [26, 67] width 10 height 10
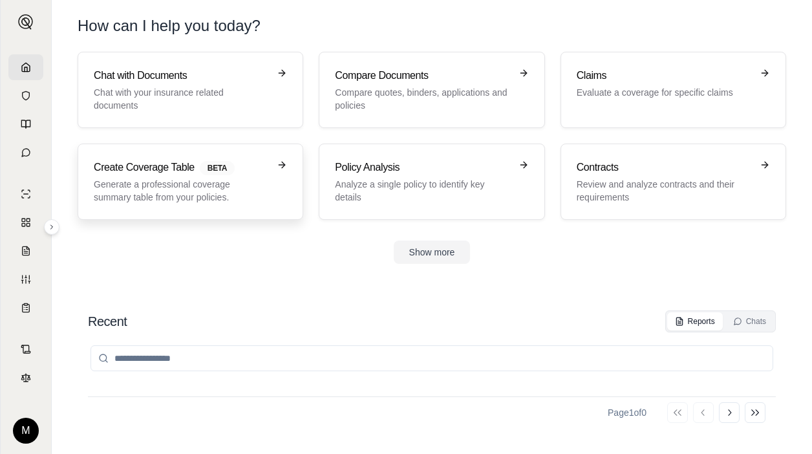
click at [189, 182] on p "Generate a professional coverage summary table from your policies." at bounding box center [181, 191] width 175 height 26
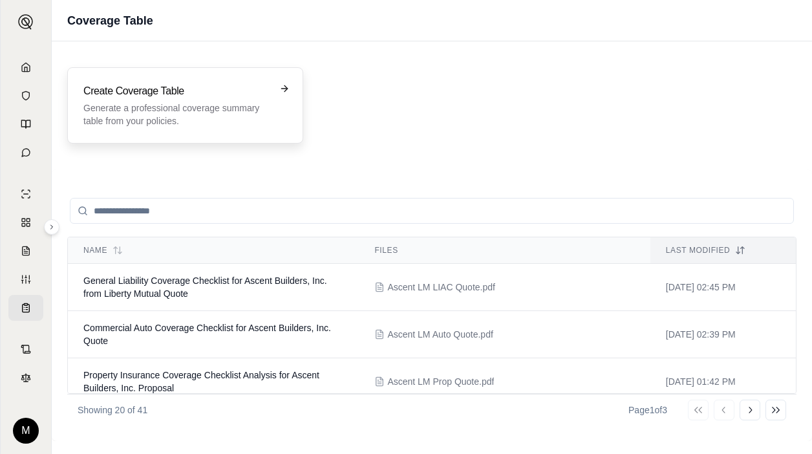
click at [180, 82] on div "Create Coverage Table Generate a professional coverage summary table from your …" at bounding box center [185, 105] width 236 height 76
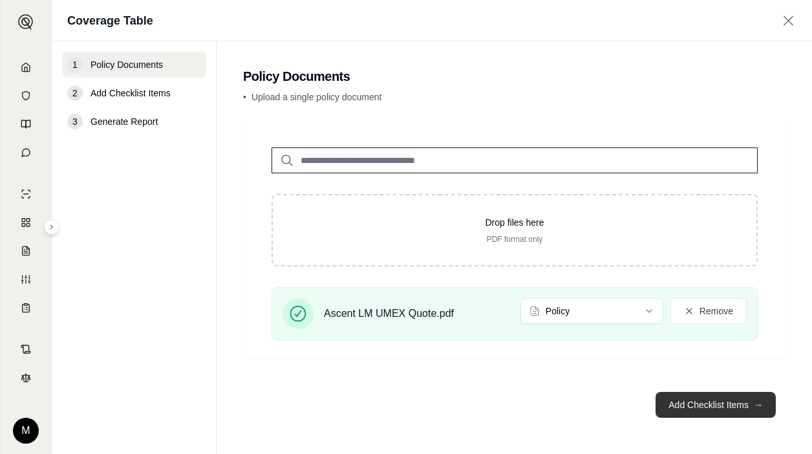
click at [435, 403] on button "Add Checklist Items →" at bounding box center [716, 405] width 120 height 26
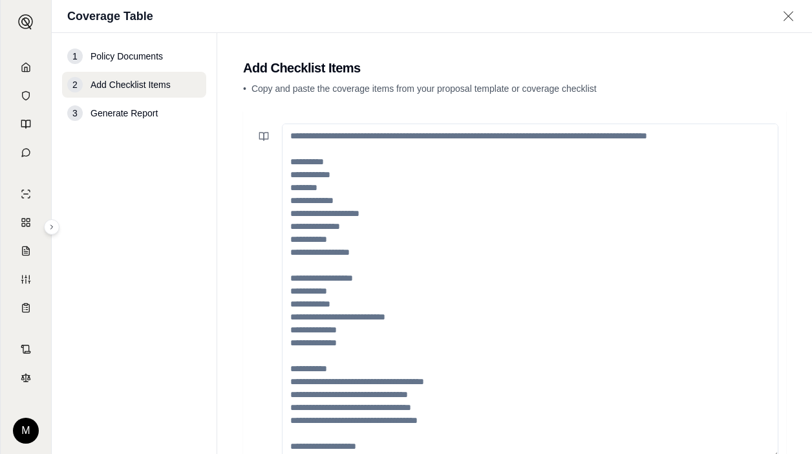
click at [367, 150] on textarea at bounding box center [530, 290] width 497 height 335
paste textarea "**********"
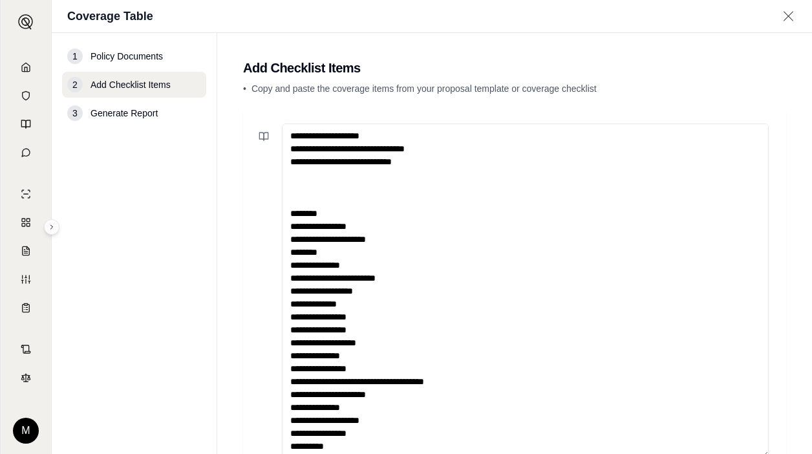
scroll to position [4, 0]
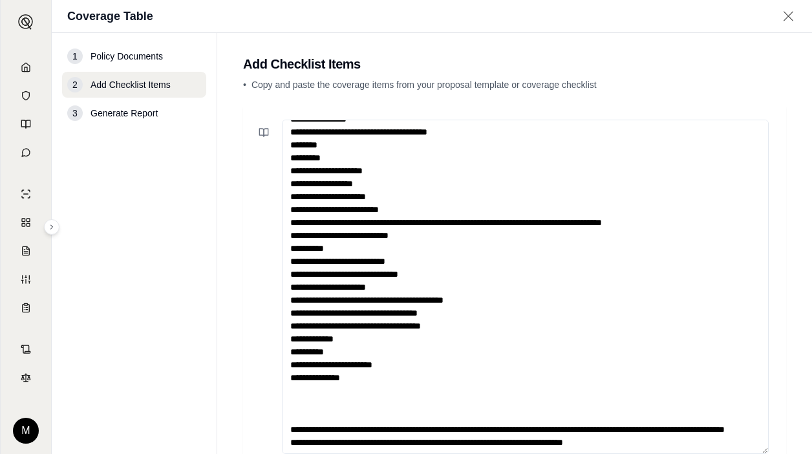
drag, startPoint x: 627, startPoint y: 365, endPoint x: 312, endPoint y: 318, distance: 318.4
click at [312, 318] on textarea at bounding box center [525, 287] width 487 height 335
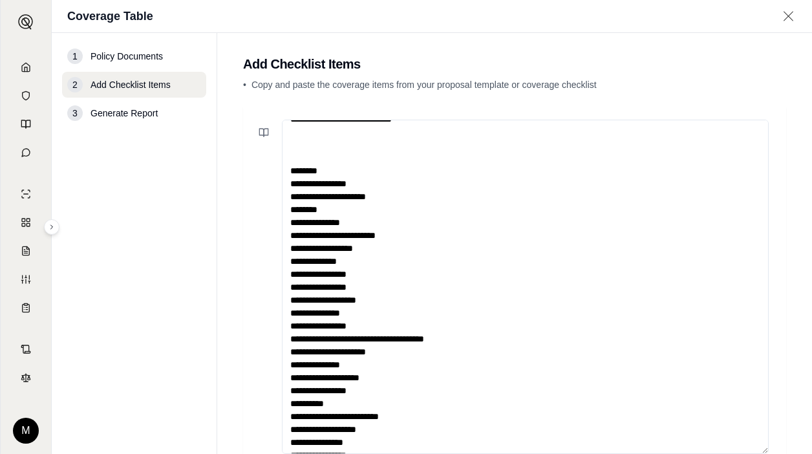
scroll to position [0, 0]
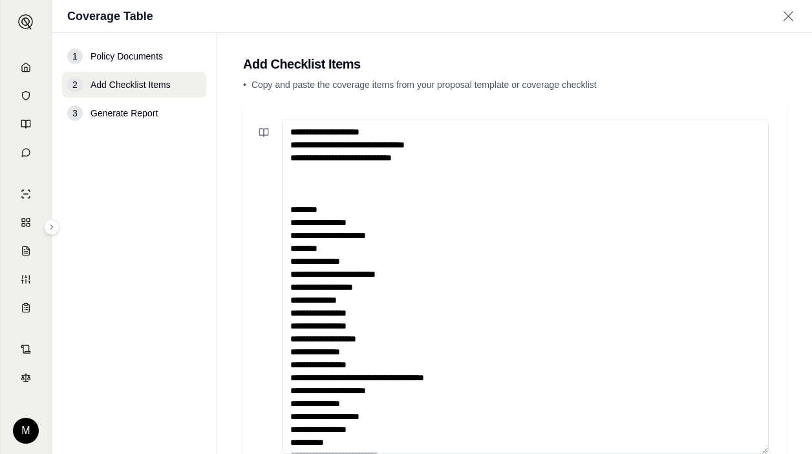
drag, startPoint x: 424, startPoint y: 204, endPoint x: 328, endPoint y: 164, distance: 104.6
click at [328, 164] on textarea at bounding box center [525, 287] width 487 height 335
click at [348, 182] on textarea at bounding box center [525, 287] width 487 height 335
drag, startPoint x: 446, startPoint y: 169, endPoint x: 261, endPoint y: 114, distance: 192.9
click at [261, 114] on div at bounding box center [514, 297] width 543 height 381
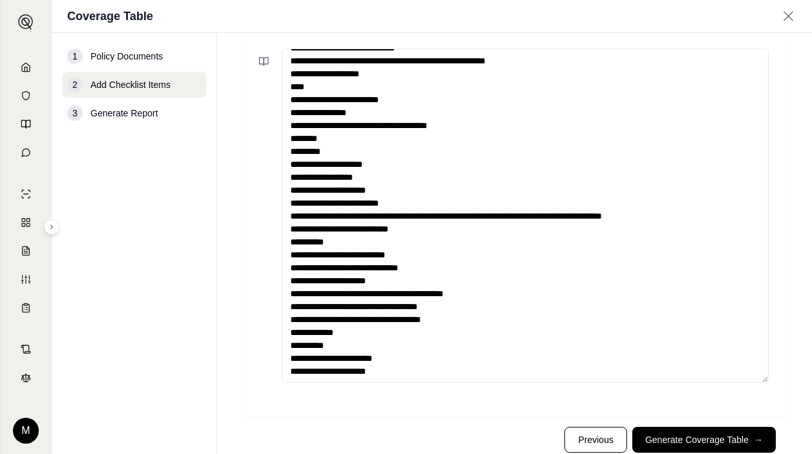
scroll to position [111, 0]
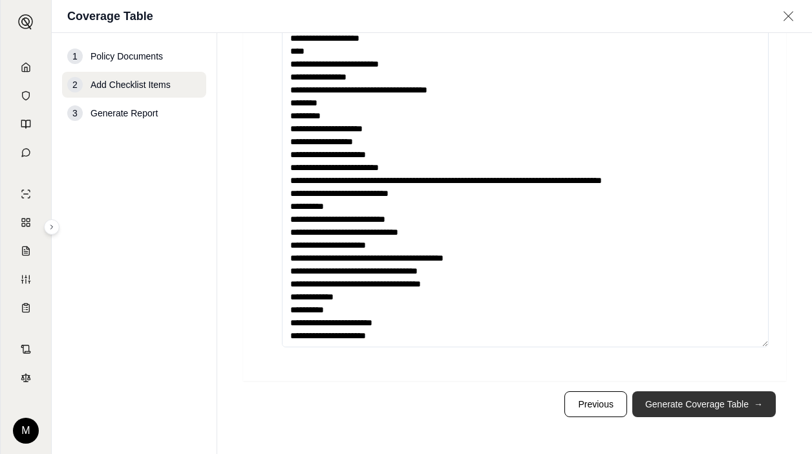
type textarea "**********"
click at [435, 403] on button "Generate Coverage Table →" at bounding box center [704, 404] width 144 height 26
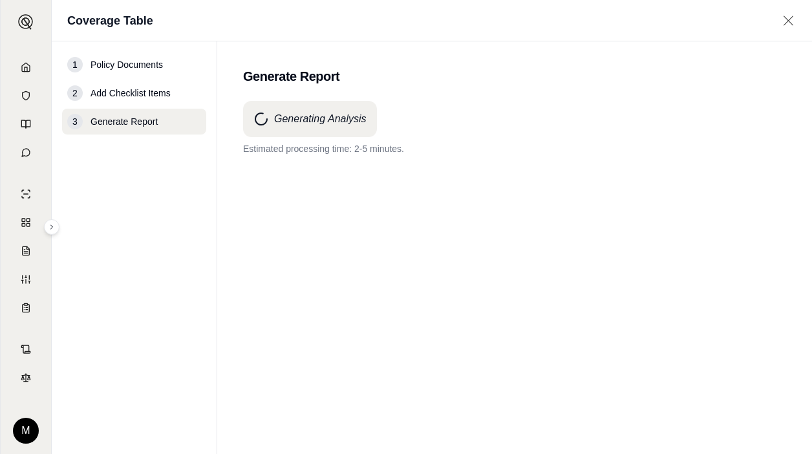
click at [96, 191] on nav "1 Policy Documents 2 Add Checklist Items 3 Generate Report" at bounding box center [135, 247] width 166 height 413
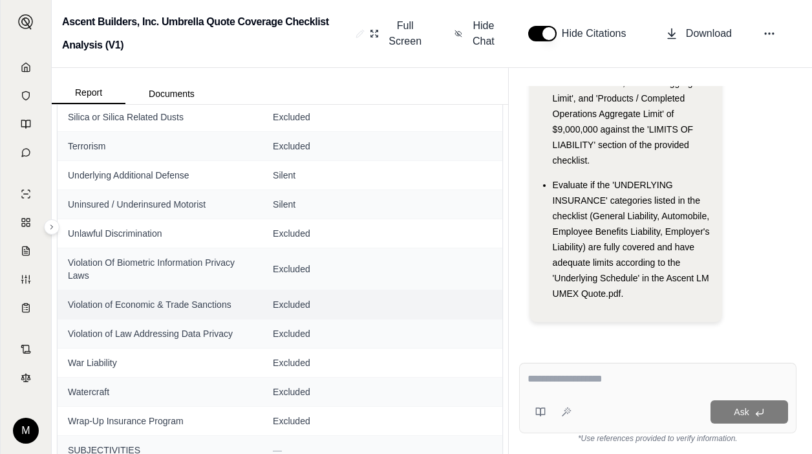
scroll to position [2540, 0]
